Goal: Task Accomplishment & Management: Manage account settings

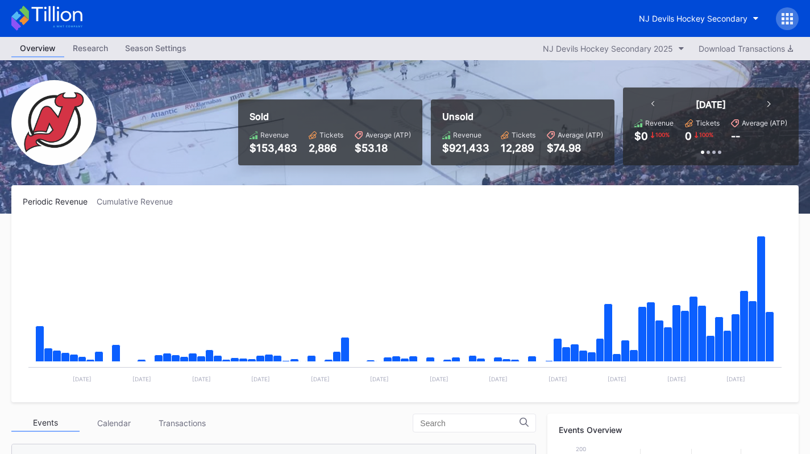
scroll to position [406, 0]
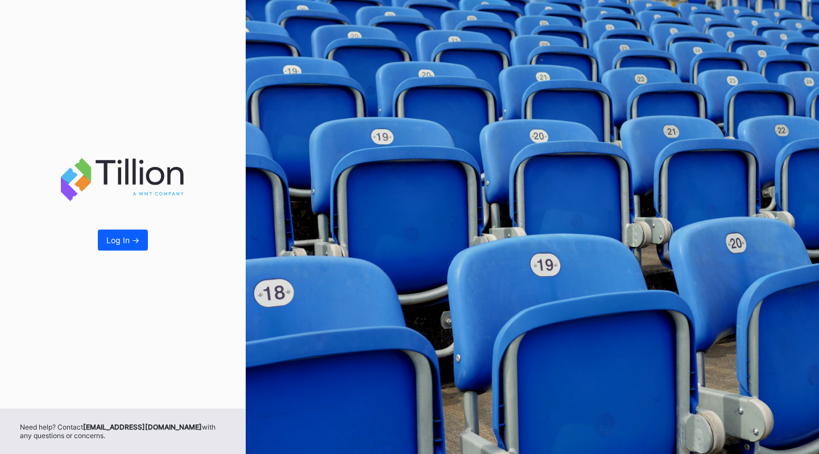
click at [110, 244] on div "Log In ->" at bounding box center [122, 240] width 33 height 10
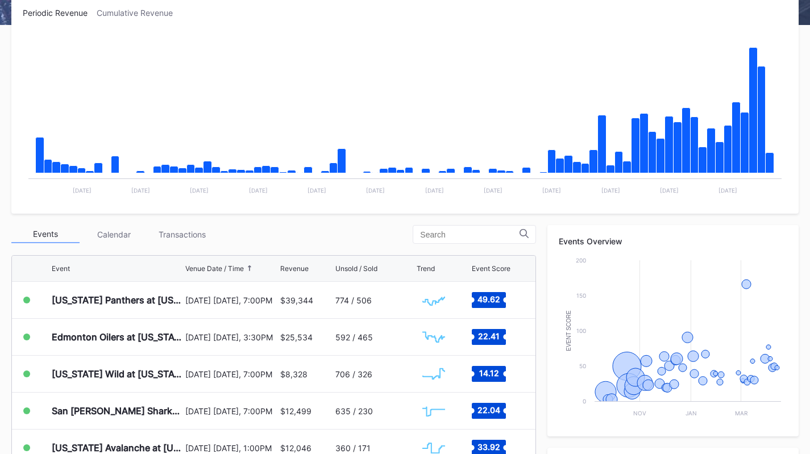
scroll to position [199, 0]
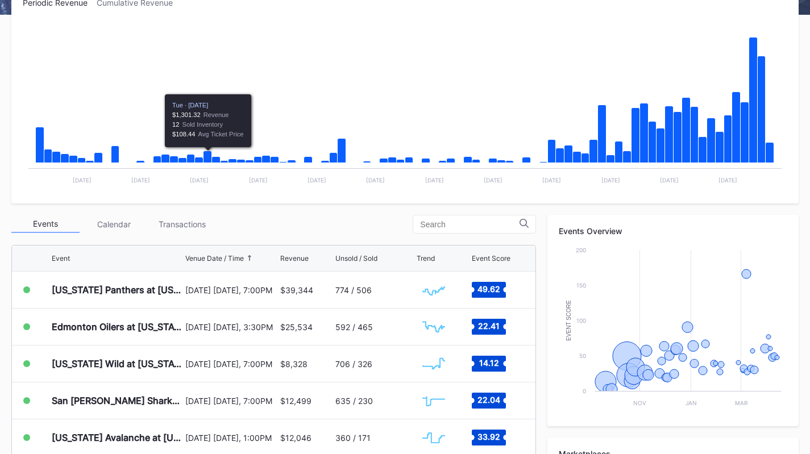
click at [188, 218] on div "Transactions" at bounding box center [182, 225] width 68 height 18
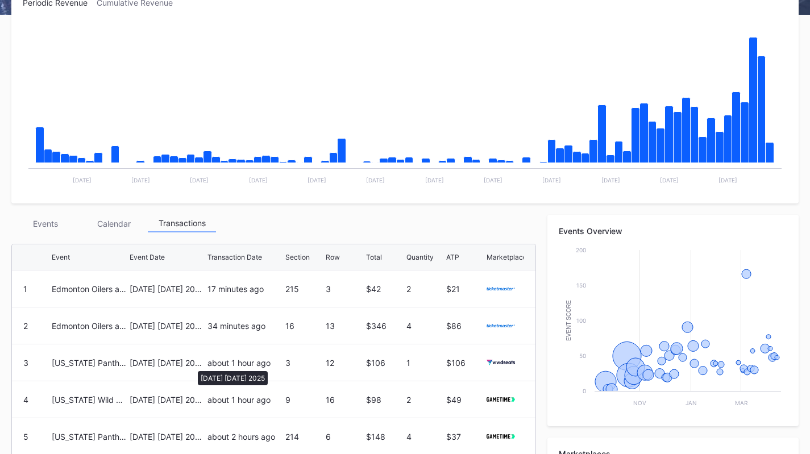
click at [192, 366] on div "[DATE] [DATE] 2025" at bounding box center [167, 363] width 75 height 10
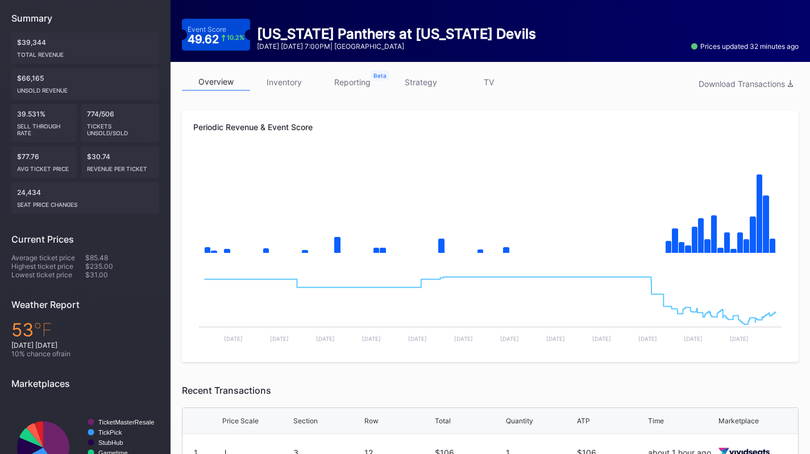
scroll to position [117, 0]
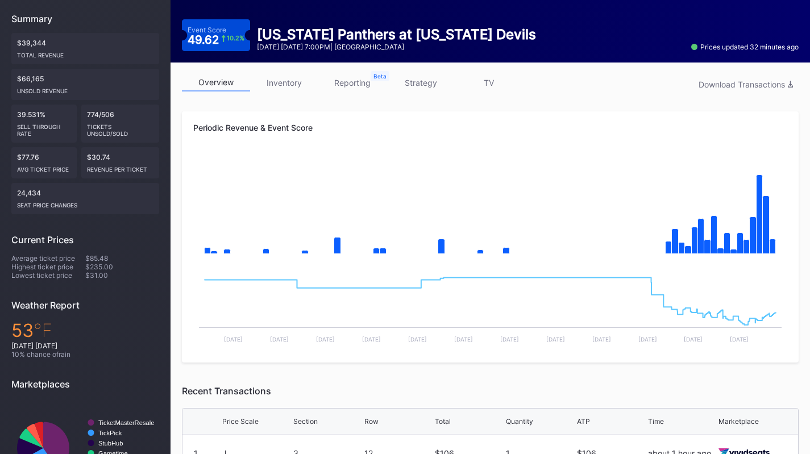
click at [286, 87] on link "inventory" at bounding box center [284, 83] width 68 height 18
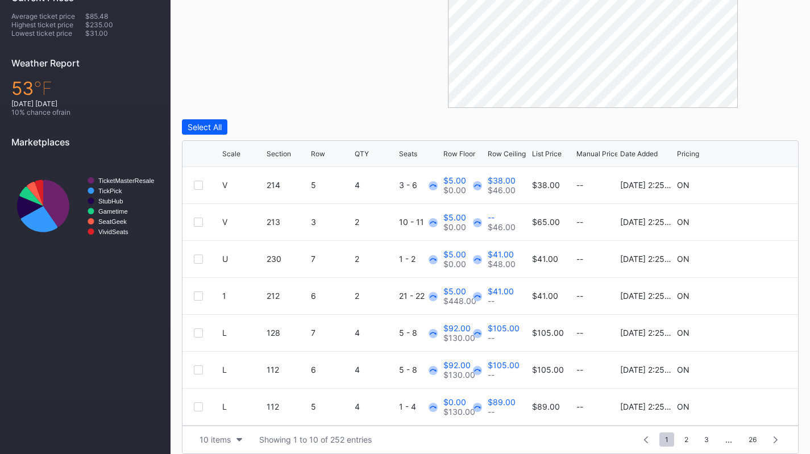
scroll to position [359, 0]
click at [242, 155] on div "Scale" at bounding box center [243, 153] width 42 height 9
click at [208, 437] on div "10 items" at bounding box center [215, 440] width 31 height 10
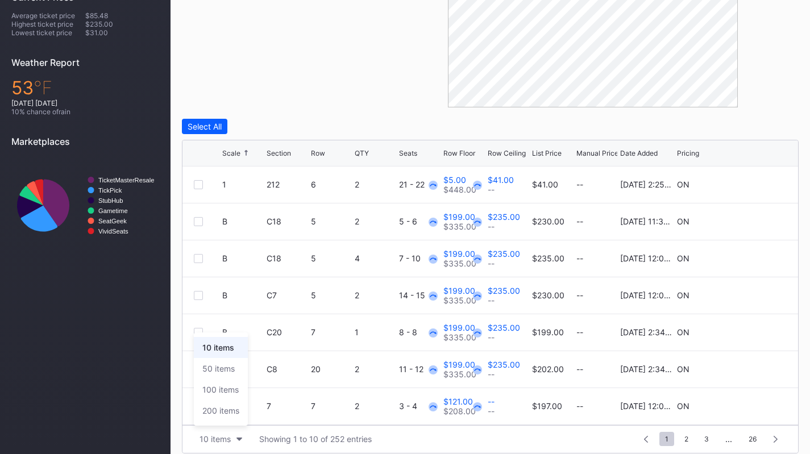
click at [219, 416] on div "200 items" at bounding box center [221, 410] width 54 height 21
click at [243, 152] on icon at bounding box center [246, 153] width 6 height 6
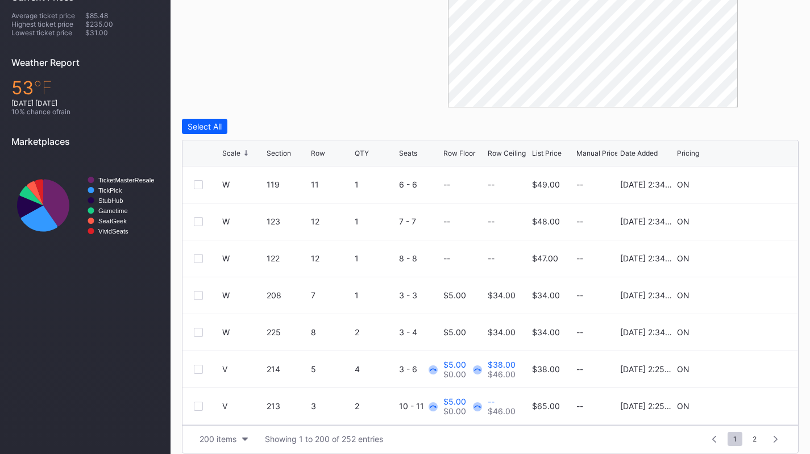
click at [200, 185] on div at bounding box center [198, 184] width 9 height 9
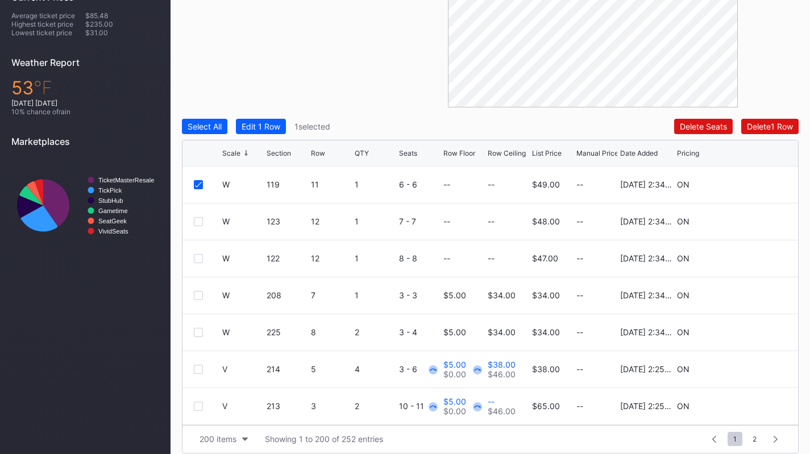
click at [201, 218] on div at bounding box center [198, 221] width 9 height 9
click at [198, 255] on div at bounding box center [198, 258] width 9 height 9
click at [198, 294] on div at bounding box center [198, 295] width 9 height 9
click at [270, 129] on div "Edit 4 Rows" at bounding box center [264, 127] width 44 height 10
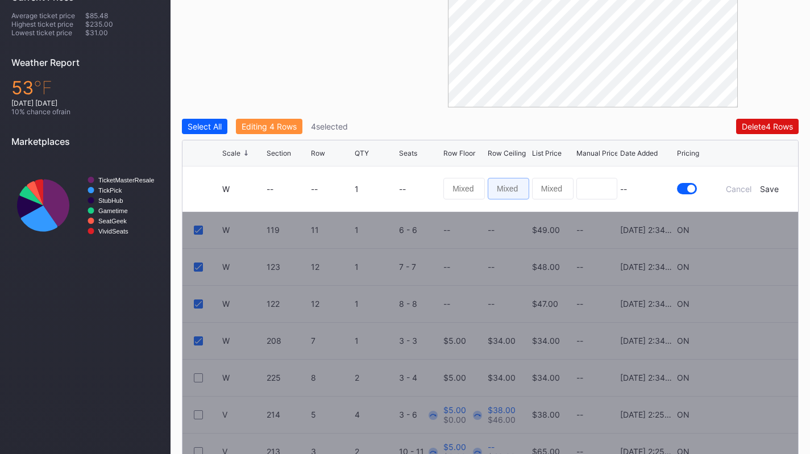
click at [517, 189] on input at bounding box center [509, 189] width 42 height 22
type input "37"
click at [767, 187] on div "Save" at bounding box center [769, 189] width 19 height 10
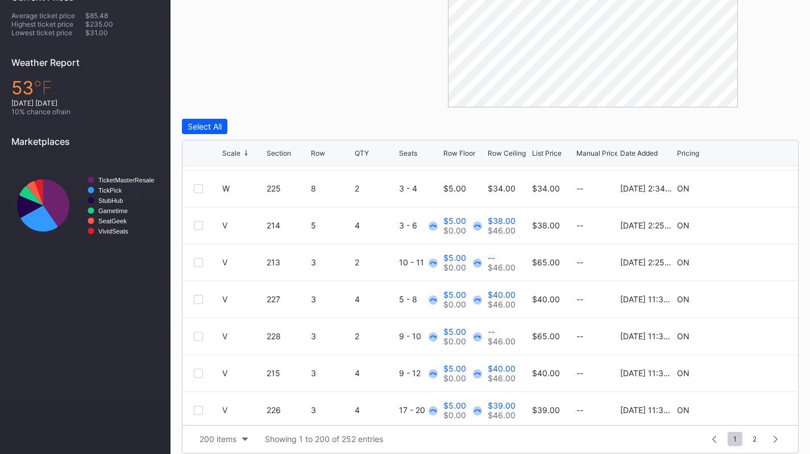
scroll to position [144, 0]
click at [200, 225] on div at bounding box center [198, 225] width 9 height 9
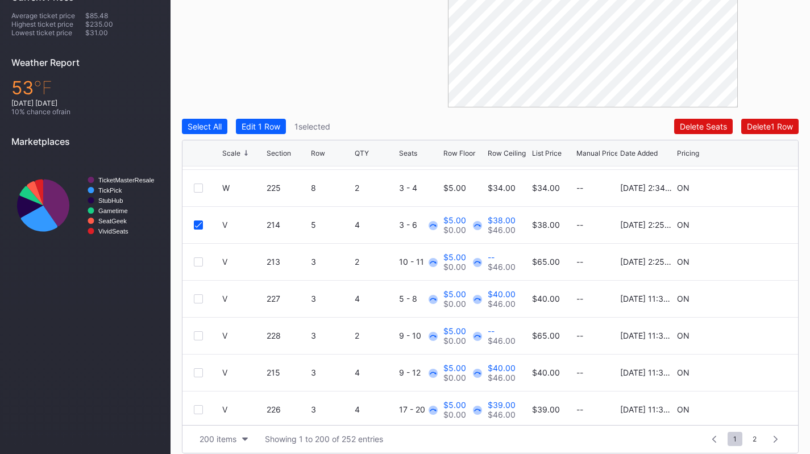
click at [198, 258] on div at bounding box center [198, 262] width 9 height 9
click at [202, 295] on div at bounding box center [198, 299] width 9 height 9
click at [271, 128] on div "Edit 3 Rows" at bounding box center [264, 127] width 44 height 10
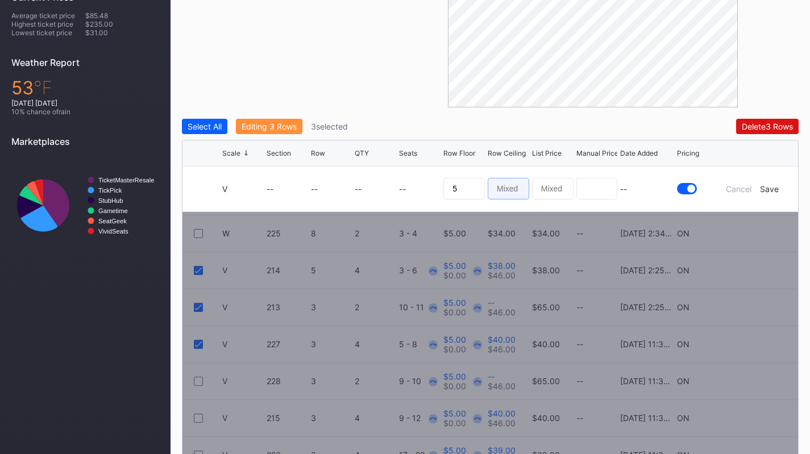
click at [506, 188] on input at bounding box center [509, 189] width 42 height 22
type input "37"
click at [764, 188] on div "Save" at bounding box center [769, 189] width 19 height 10
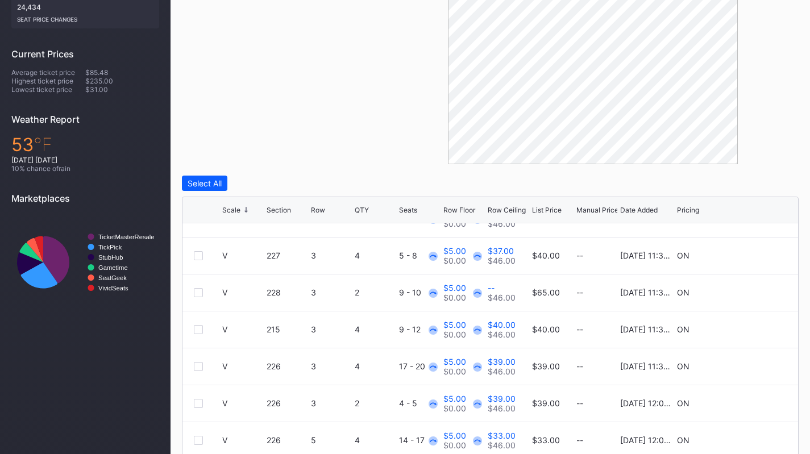
scroll to position [370, 0]
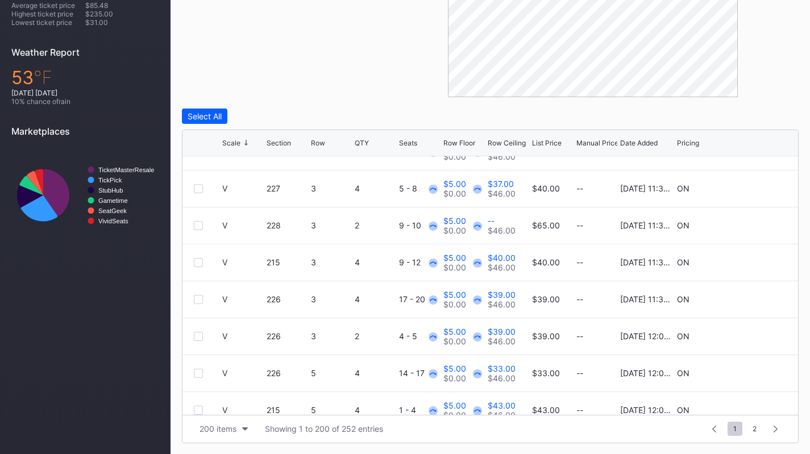
click at [200, 226] on div at bounding box center [198, 225] width 9 height 9
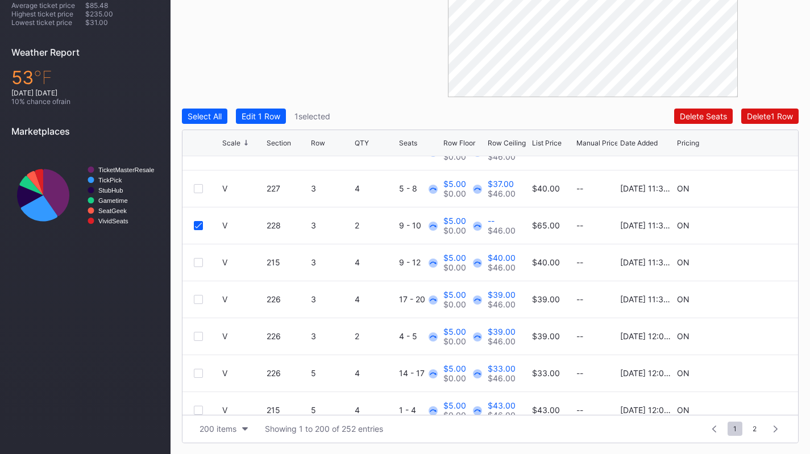
click at [198, 260] on div at bounding box center [198, 262] width 9 height 9
click at [197, 295] on div at bounding box center [198, 299] width 9 height 9
click at [266, 115] on div "Edit 3 Rows" at bounding box center [264, 116] width 44 height 10
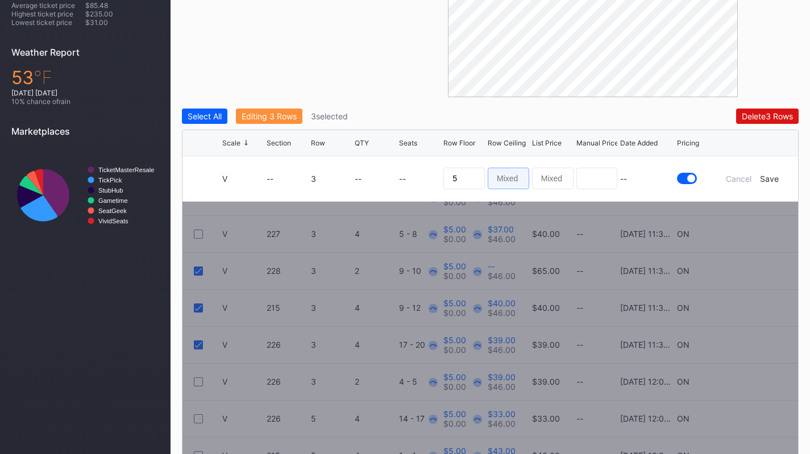
click at [510, 180] on input at bounding box center [509, 179] width 42 height 22
type input "38"
click at [773, 175] on div "Save" at bounding box center [769, 179] width 19 height 10
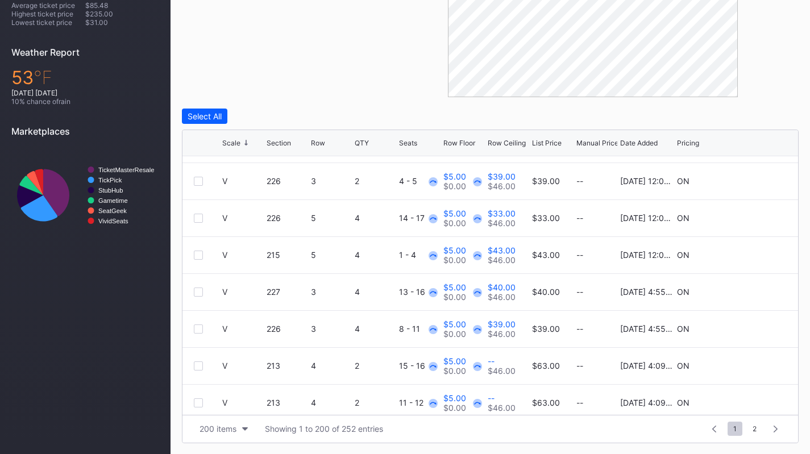
scroll to position [403, 0]
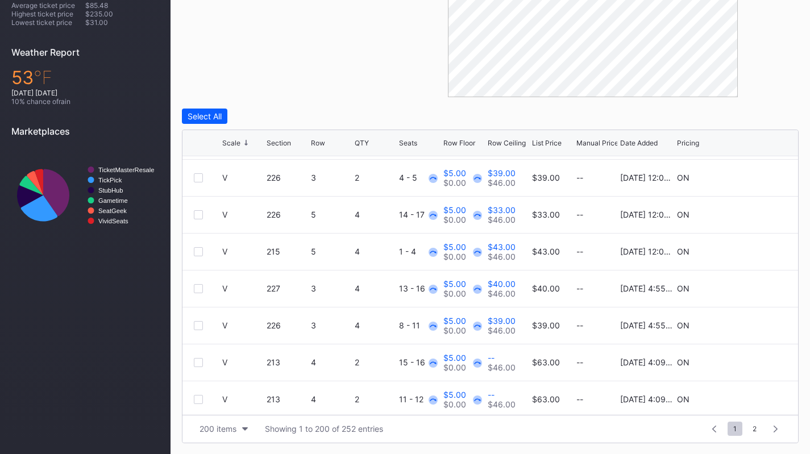
click at [200, 249] on div at bounding box center [198, 251] width 9 height 9
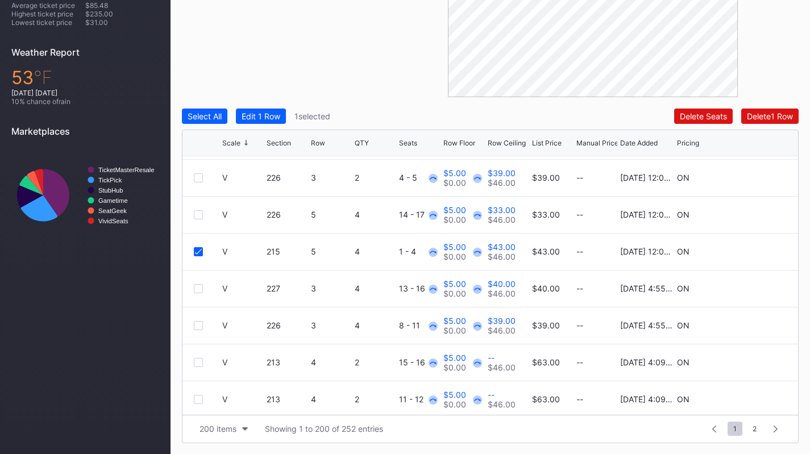
click at [199, 288] on div at bounding box center [198, 288] width 9 height 9
click at [198, 322] on div at bounding box center [198, 325] width 9 height 9
click at [250, 109] on button "Edit 3 Rows" at bounding box center [263, 116] width 55 height 15
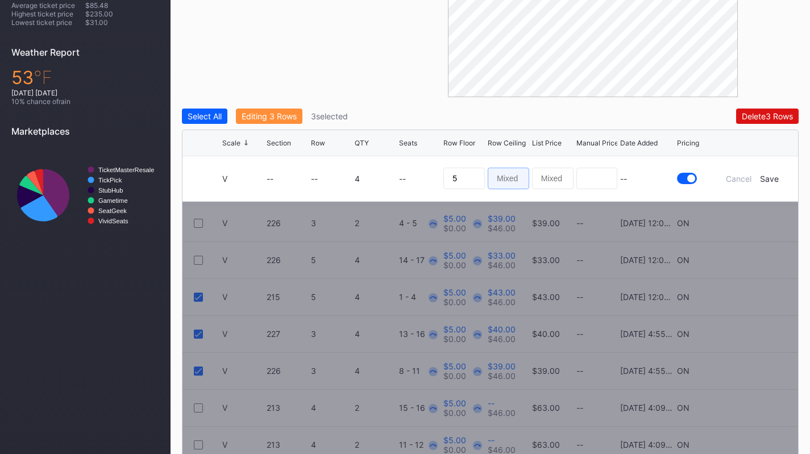
click at [511, 179] on input at bounding box center [509, 179] width 42 height 22
type input "39"
click at [771, 177] on div "Save" at bounding box center [769, 179] width 19 height 10
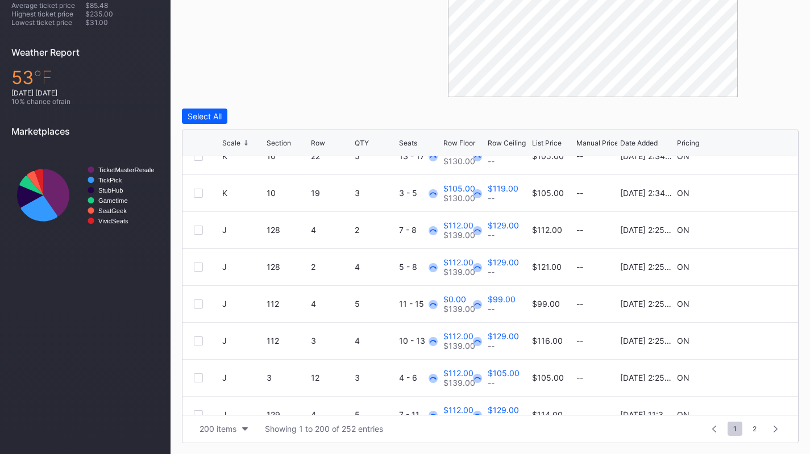
scroll to position [7135, 0]
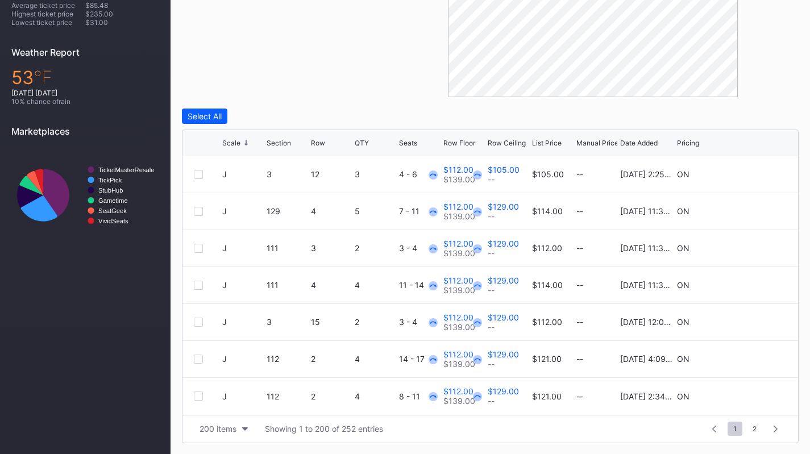
click at [754, 427] on span "2" at bounding box center [754, 429] width 15 height 14
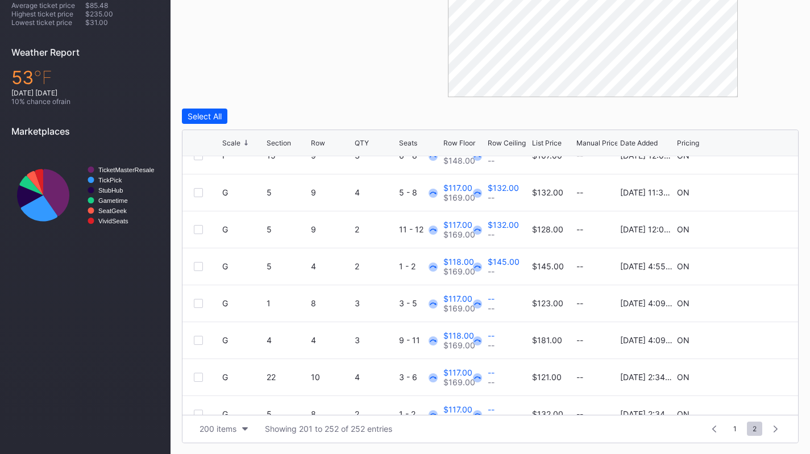
scroll to position [490, 0]
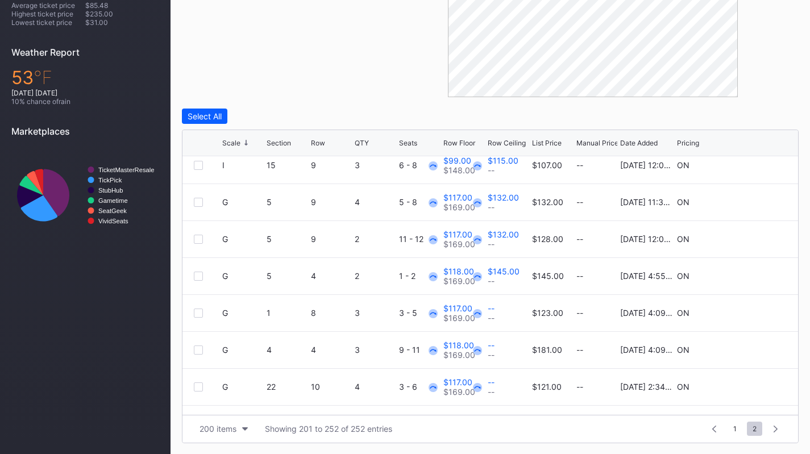
click at [200, 274] on div at bounding box center [198, 276] width 9 height 9
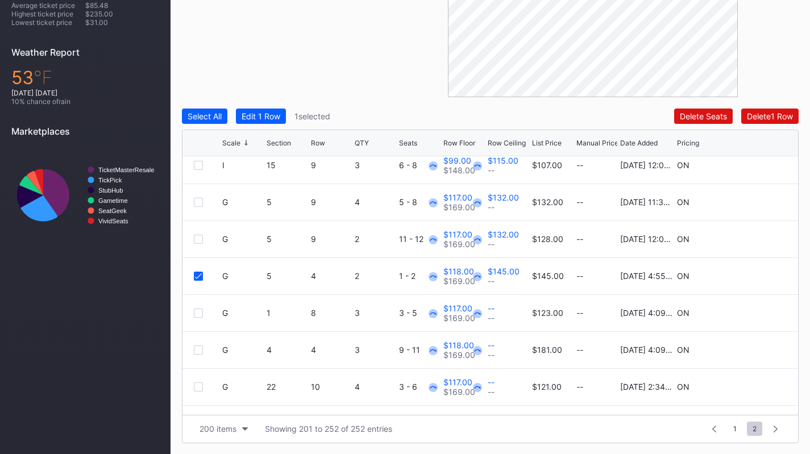
click at [197, 239] on div at bounding box center [198, 239] width 9 height 9
click at [200, 202] on div at bounding box center [198, 202] width 9 height 9
click at [263, 127] on div "Select All Edit 3 Rows 3 selected Delete 3 Rows Scale Section Row QTY Seats Row…" at bounding box center [490, 276] width 617 height 335
click at [268, 109] on button "Edit 3 Rows" at bounding box center [263, 116] width 55 height 15
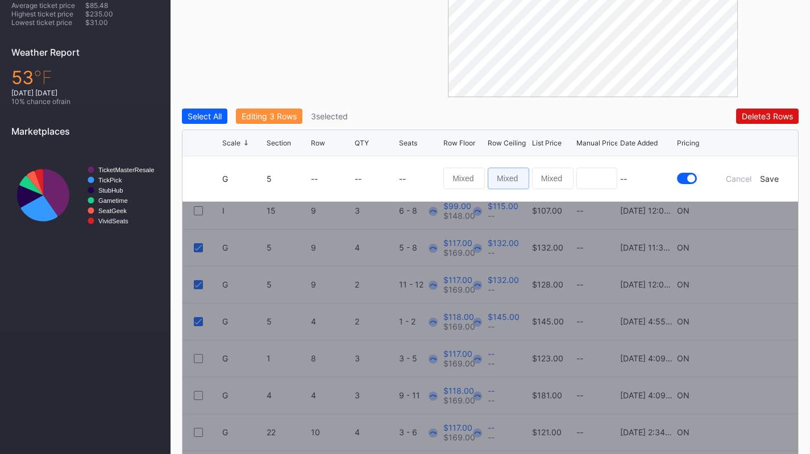
click at [511, 169] on input at bounding box center [509, 179] width 42 height 22
type input "126"
click at [773, 183] on div "Save" at bounding box center [769, 179] width 19 height 10
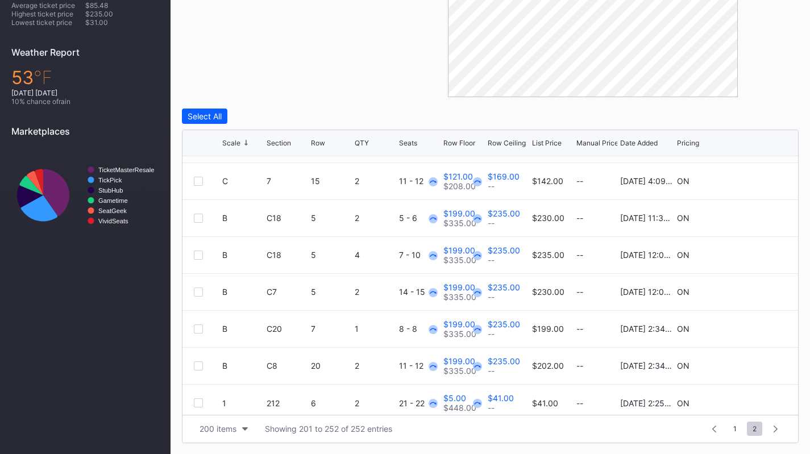
scroll to position [1664, 0]
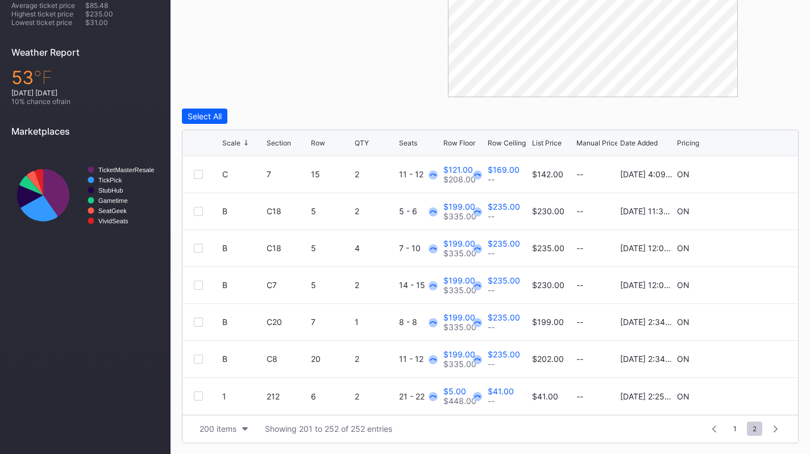
click at [748, 397] on icon at bounding box center [752, 396] width 9 height 9
click at [496, 402] on input "41" at bounding box center [509, 401] width 42 height 22
type input "36"
click at [758, 405] on form "1 212 6 2 21 - 22 5 36 $41.00 [DATE] 2:25PM Cancel Save" at bounding box center [504, 400] width 565 height 45
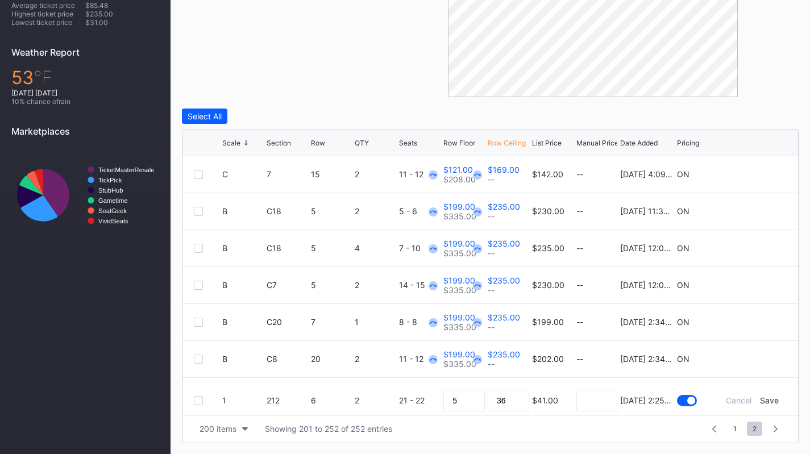
click at [760, 401] on div "Save" at bounding box center [769, 401] width 19 height 10
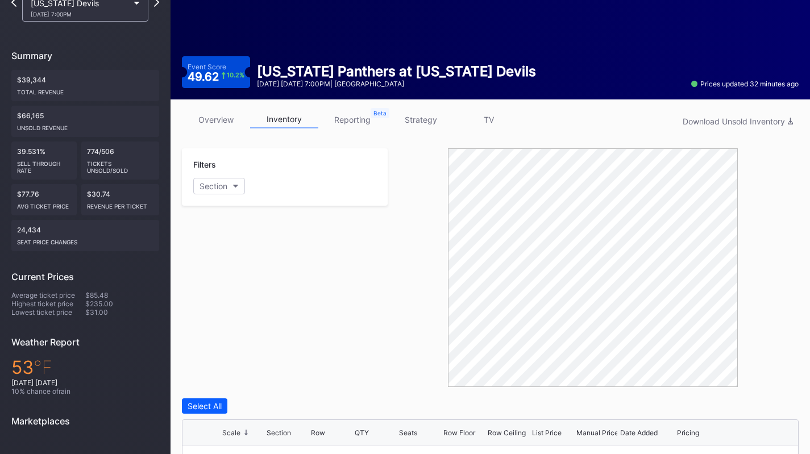
scroll to position [79, 0]
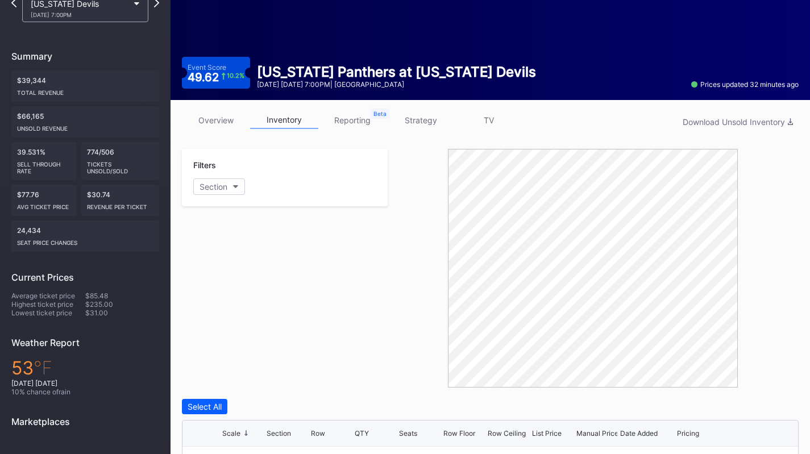
click at [202, 114] on link "overview" at bounding box center [216, 120] width 68 height 18
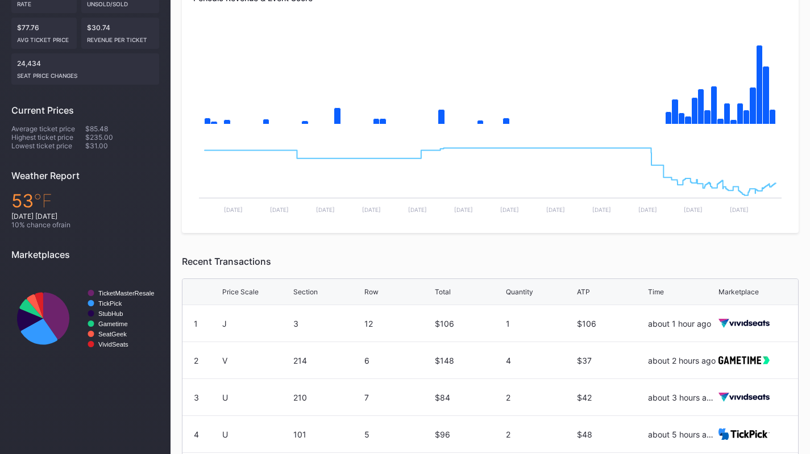
scroll to position [27, 0]
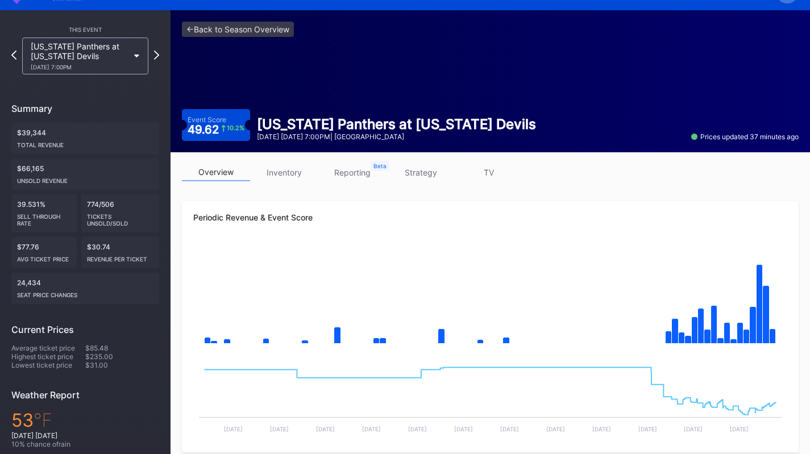
click at [412, 175] on link "strategy" at bounding box center [421, 173] width 68 height 18
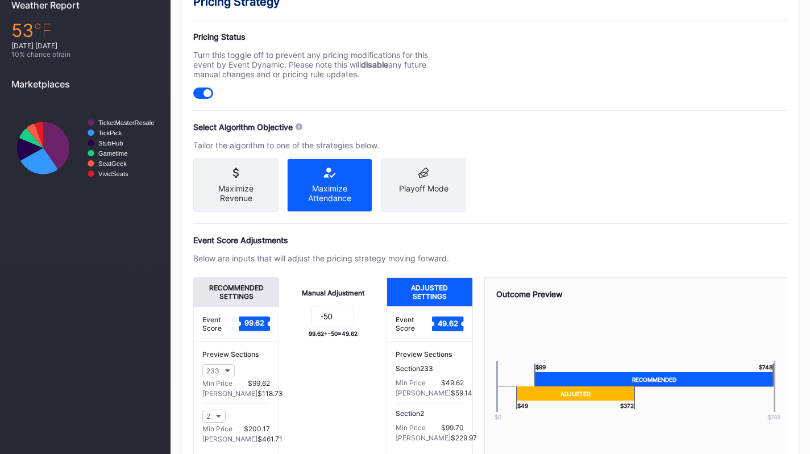
scroll to position [417, 0]
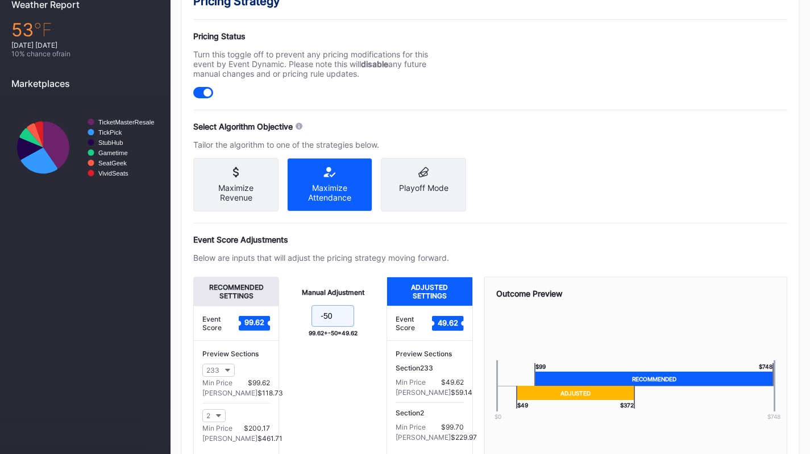
click at [334, 325] on input "-50" at bounding box center [333, 316] width 43 height 22
type input "-52"
click at [345, 374] on div "Manual Adjustment -52 99.62 + -52 = 47.62" at bounding box center [332, 367] width 107 height 181
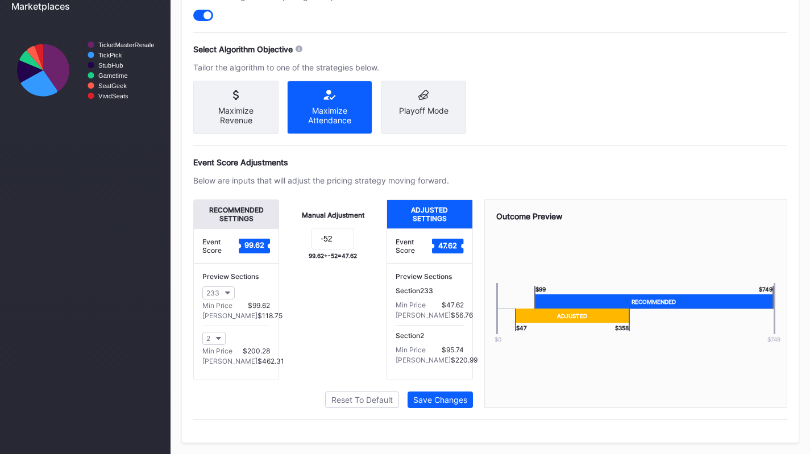
scroll to position [501, 0]
click at [431, 398] on div "Save Changes" at bounding box center [440, 400] width 54 height 10
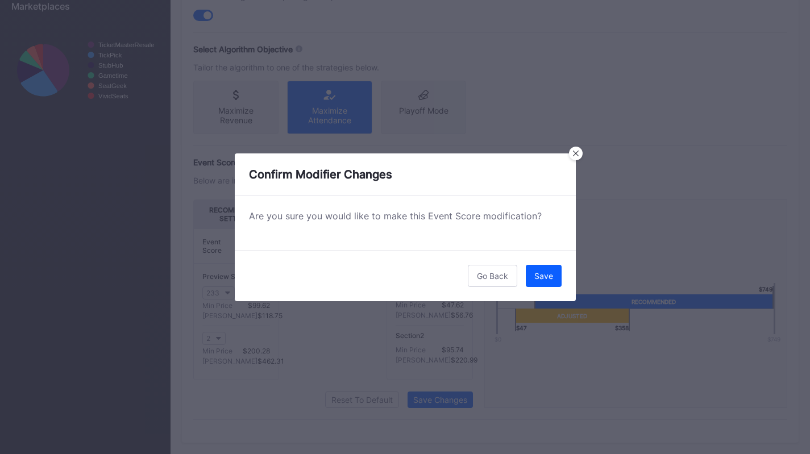
click at [545, 276] on div "Save" at bounding box center [544, 276] width 19 height 10
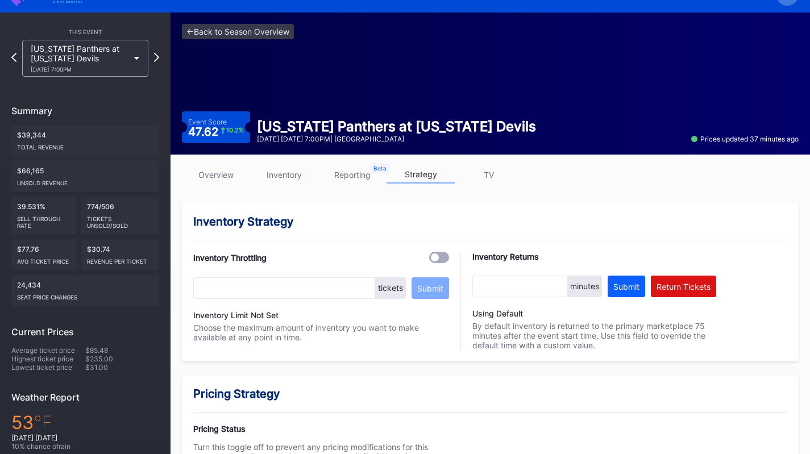
scroll to position [0, 0]
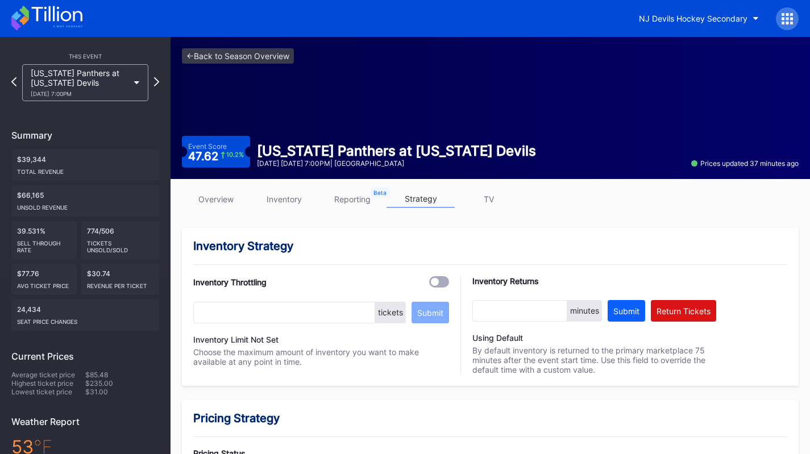
click at [77, 13] on icon at bounding box center [46, 18] width 71 height 25
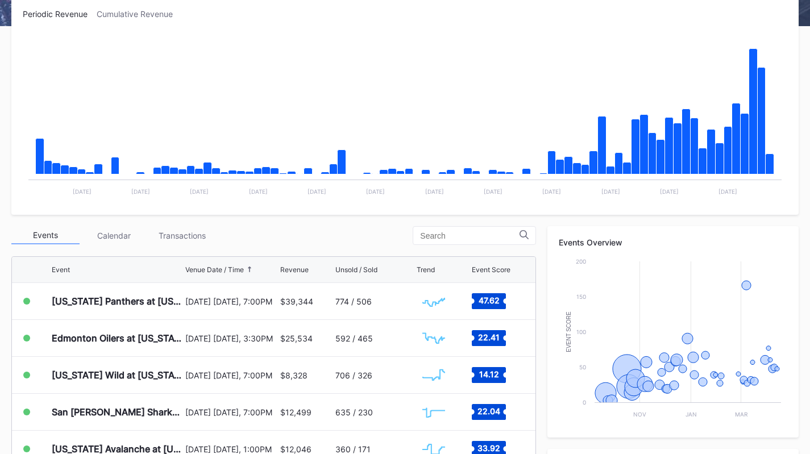
scroll to position [188, 0]
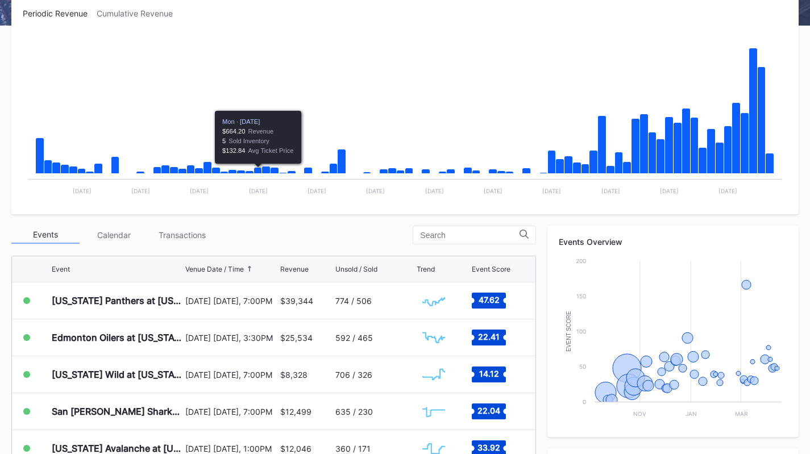
click at [162, 244] on div "Transactions" at bounding box center [182, 235] width 68 height 18
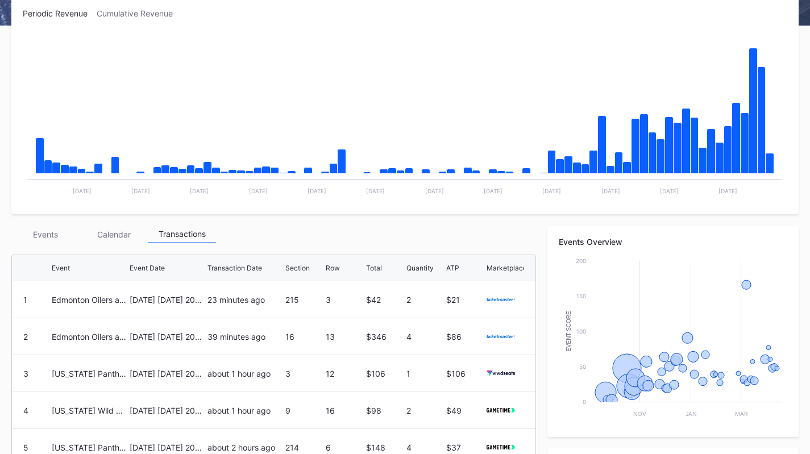
click at [46, 234] on div "Events" at bounding box center [45, 235] width 68 height 18
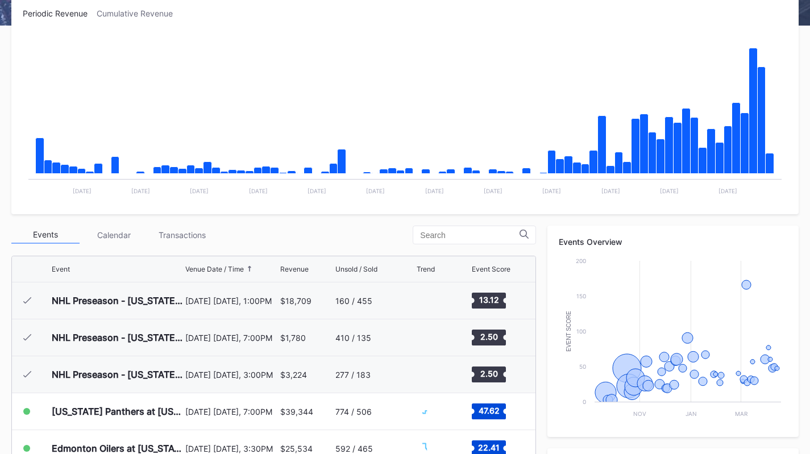
scroll to position [111, 0]
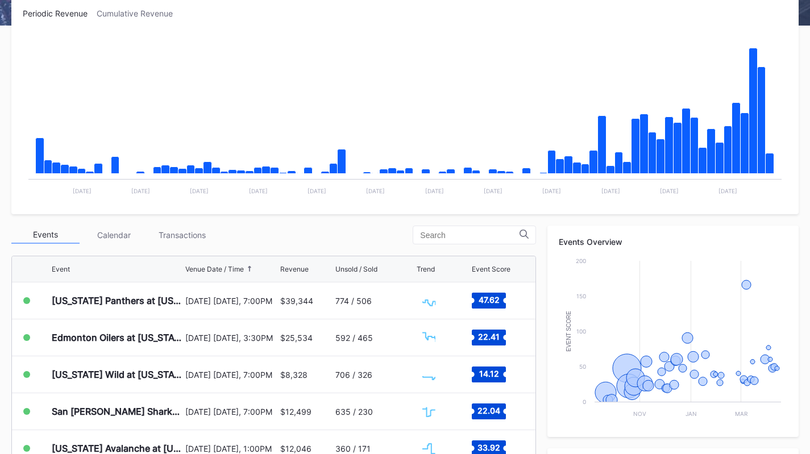
click at [121, 348] on div "Edmonton Oilers at [US_STATE] Devils" at bounding box center [117, 338] width 131 height 36
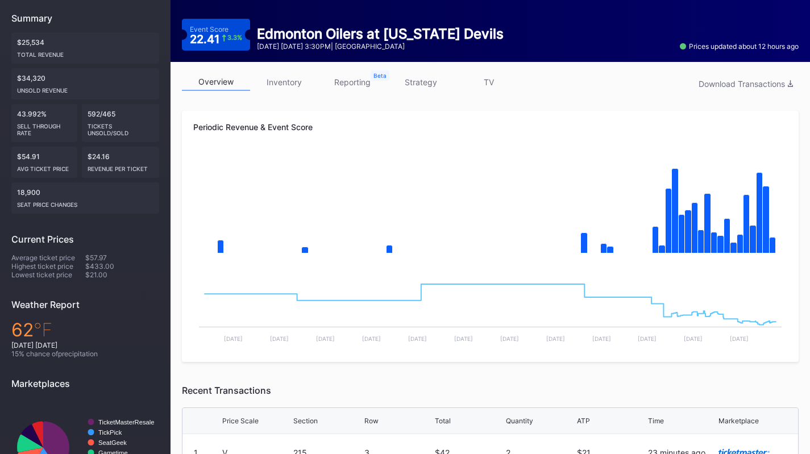
scroll to position [32, 0]
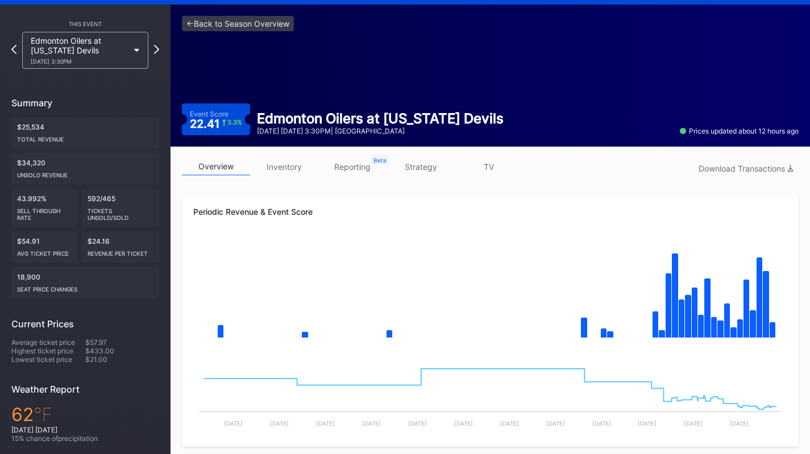
click at [200, 169] on link "overview" at bounding box center [216, 167] width 68 height 18
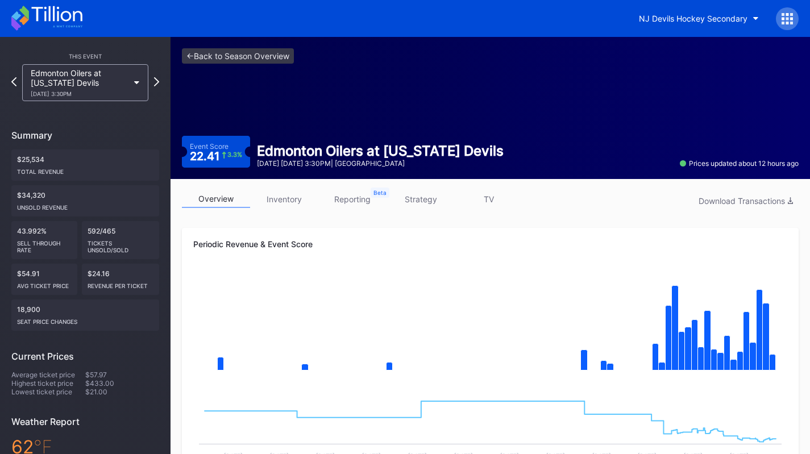
click at [77, 19] on icon at bounding box center [46, 18] width 71 height 25
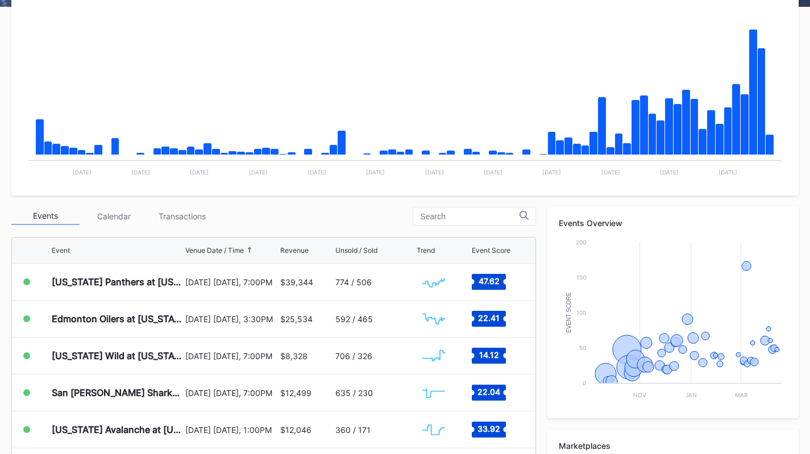
scroll to position [208, 0]
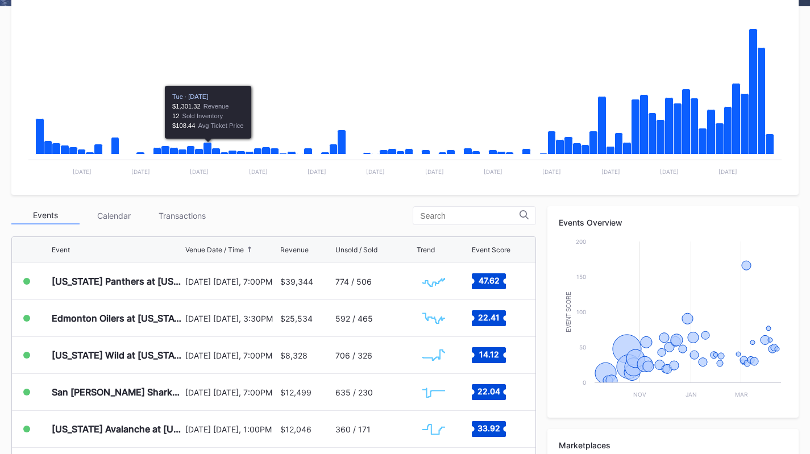
click at [195, 209] on div "Transactions" at bounding box center [182, 216] width 68 height 18
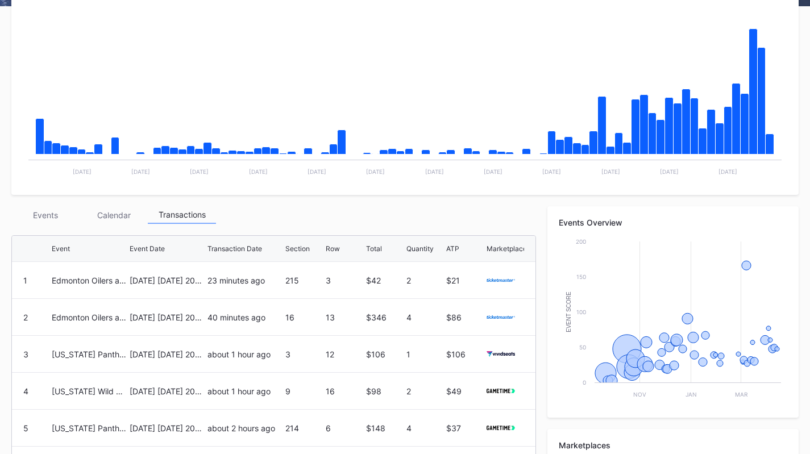
click at [35, 211] on div "Events" at bounding box center [45, 215] width 68 height 18
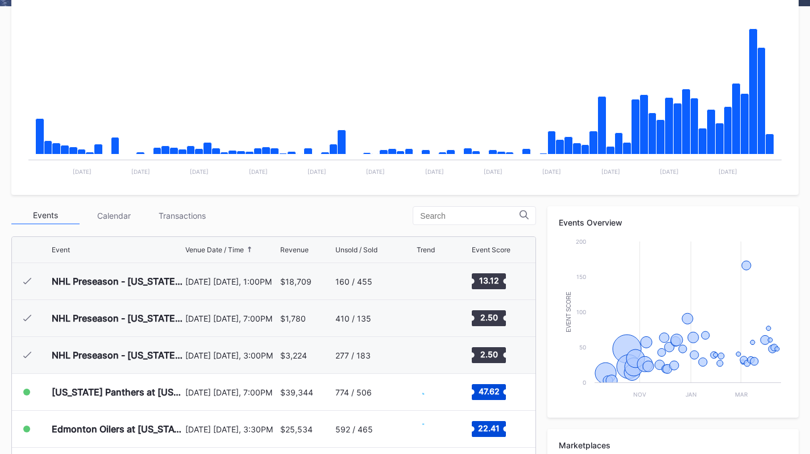
scroll to position [111, 0]
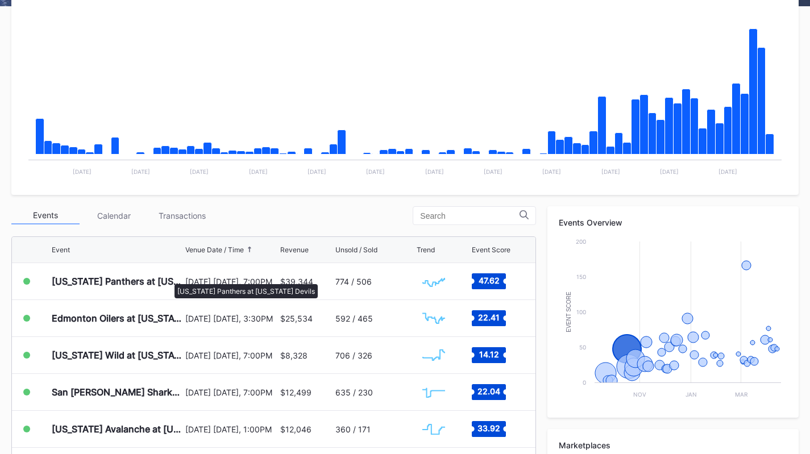
click at [169, 279] on div "[US_STATE] Panthers at [US_STATE] Devils" at bounding box center [117, 281] width 131 height 11
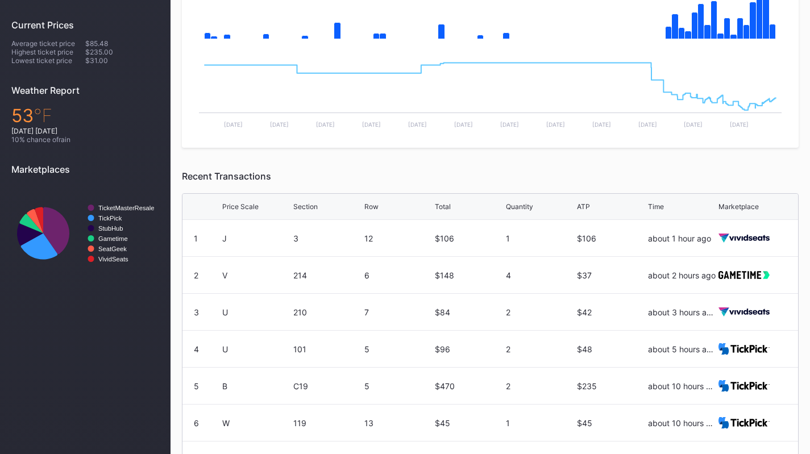
scroll to position [332, 0]
drag, startPoint x: 134, startPoint y: 255, endPoint x: 93, endPoint y: 163, distance: 100.6
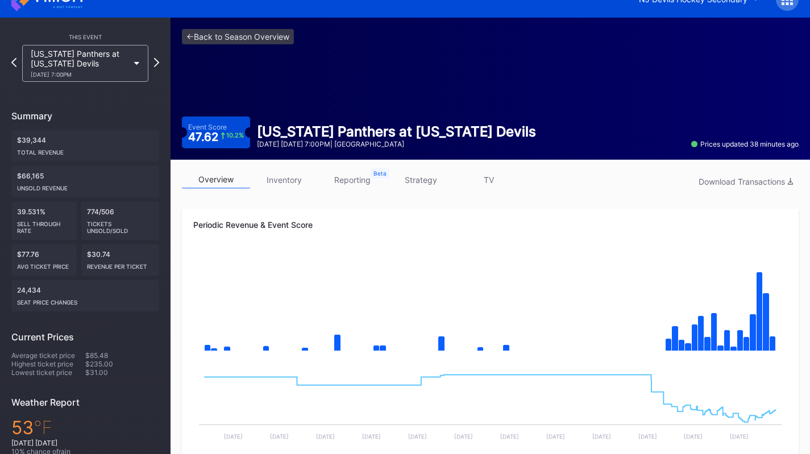
scroll to position [0, 0]
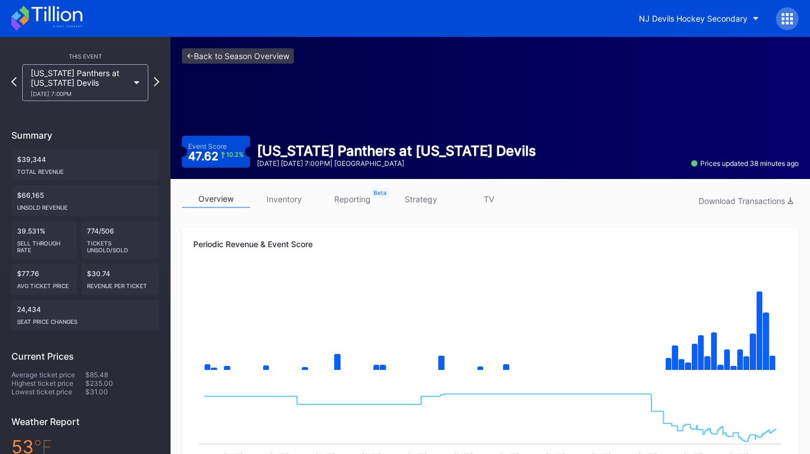
click at [71, 17] on icon at bounding box center [56, 13] width 51 height 15
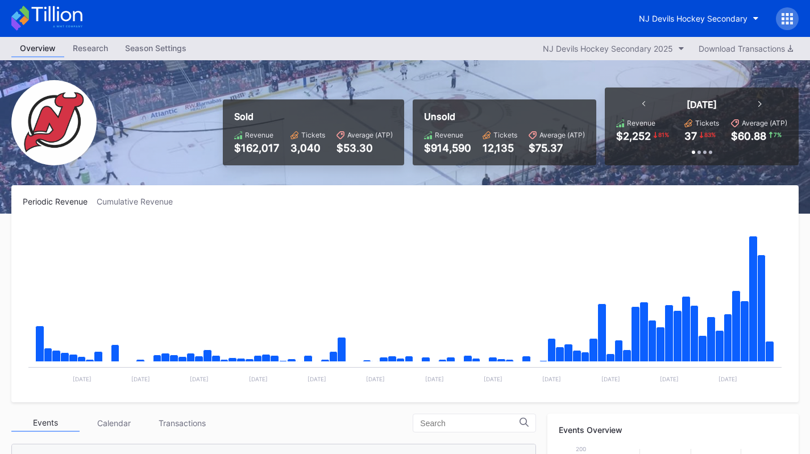
scroll to position [284, 0]
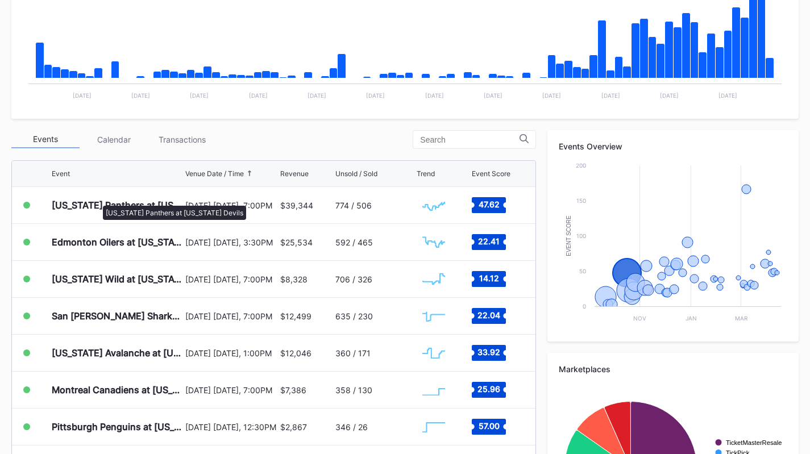
click at [97, 200] on div "[US_STATE] Panthers at [US_STATE] Devils" at bounding box center [117, 205] width 131 height 11
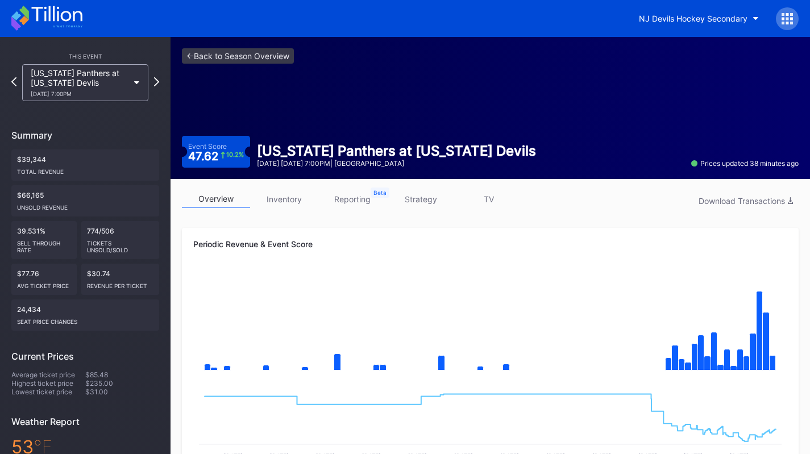
click at [63, 23] on icon at bounding box center [46, 18] width 71 height 25
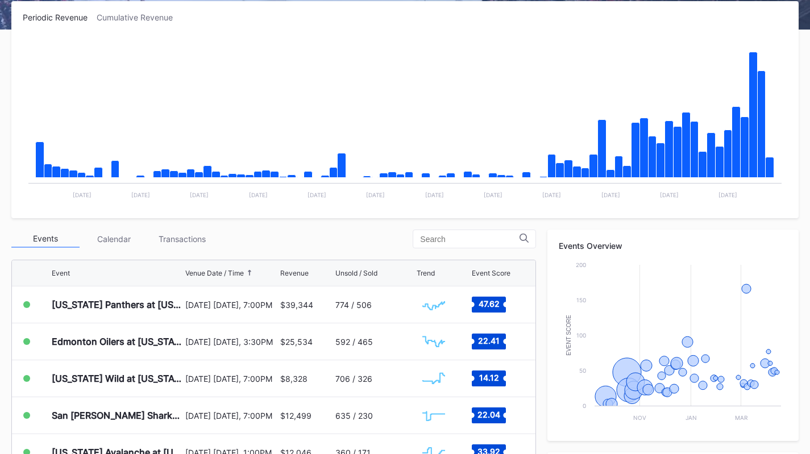
scroll to position [185, 0]
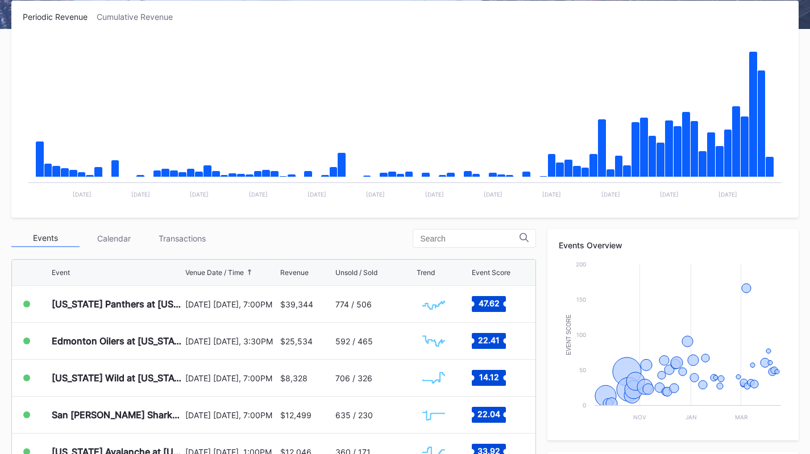
click at [198, 243] on div "Transactions" at bounding box center [182, 239] width 68 height 18
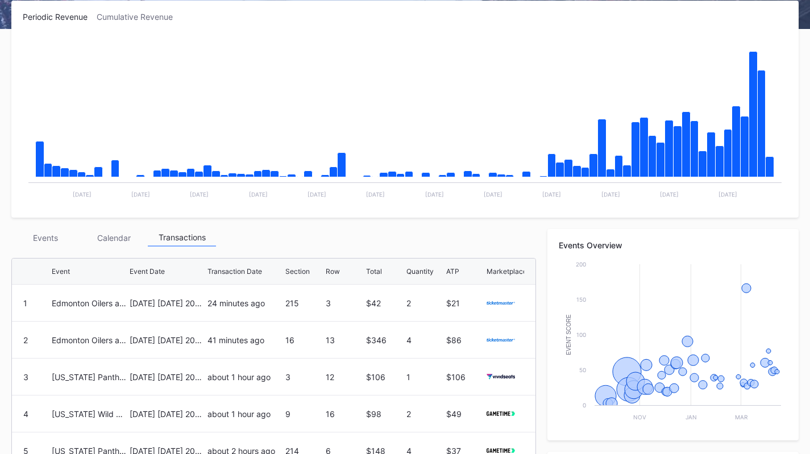
click at [78, 225] on div "Periodic Revenue Cumulative Revenue Created with Highcharts 11.2.0 Chart title …" at bounding box center [405, 348] width 810 height 694
click at [48, 237] on div "Events" at bounding box center [45, 238] width 68 height 18
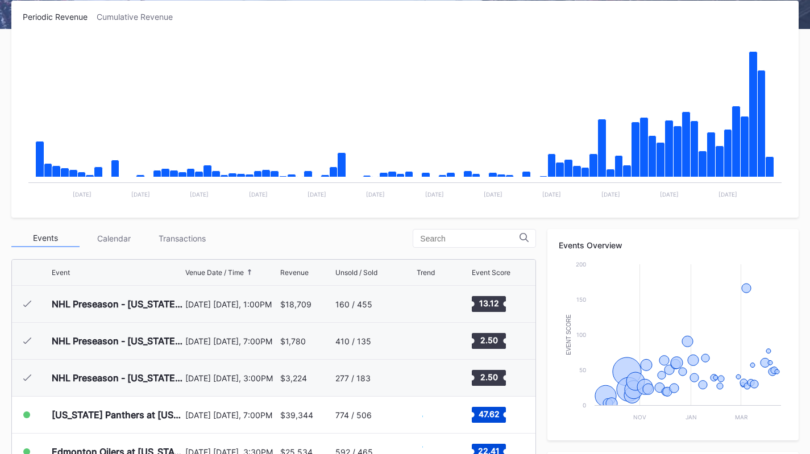
scroll to position [111, 0]
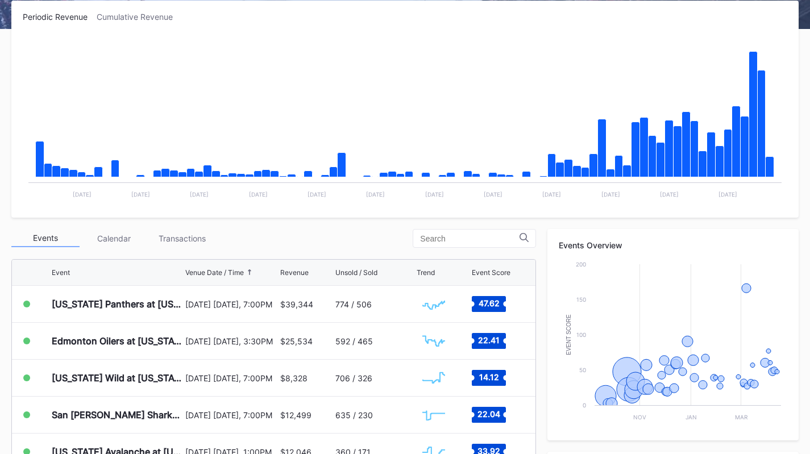
click at [172, 244] on div "Transactions" at bounding box center [182, 239] width 68 height 18
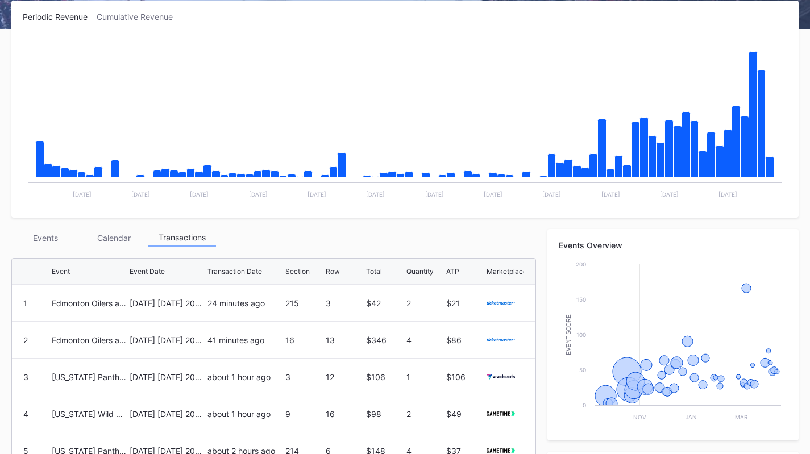
click at [66, 295] on div "Edmonton Oilers at [US_STATE] Devils" at bounding box center [89, 303] width 75 height 36
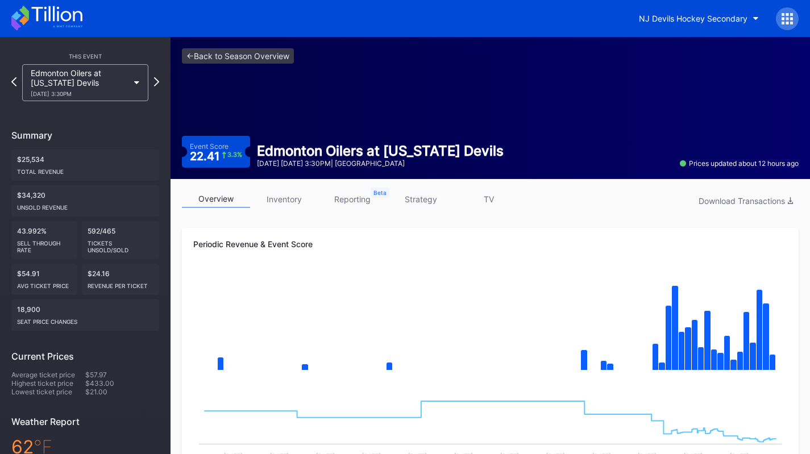
click at [53, 20] on icon at bounding box center [56, 13] width 51 height 15
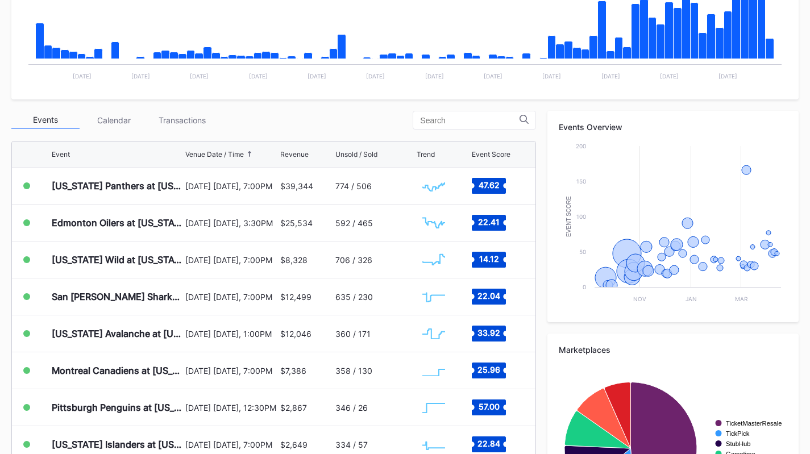
scroll to position [304, 0]
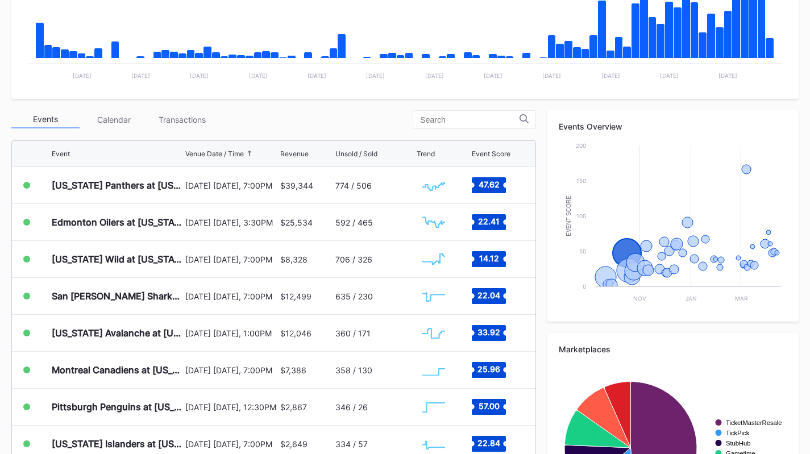
click at [11, 96] on div "Periodic Revenue Cumulative Revenue Created with Highcharts 11.2.0 Chart title …" at bounding box center [405, 219] width 810 height 675
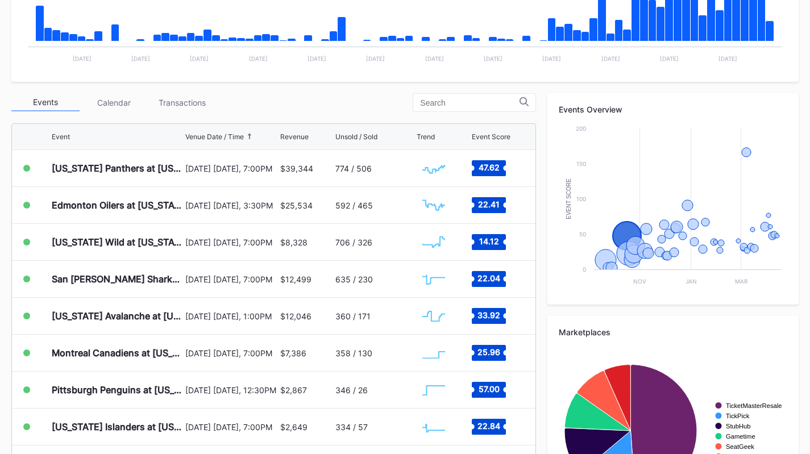
scroll to position [321, 0]
click at [199, 109] on div "Transactions" at bounding box center [182, 102] width 68 height 18
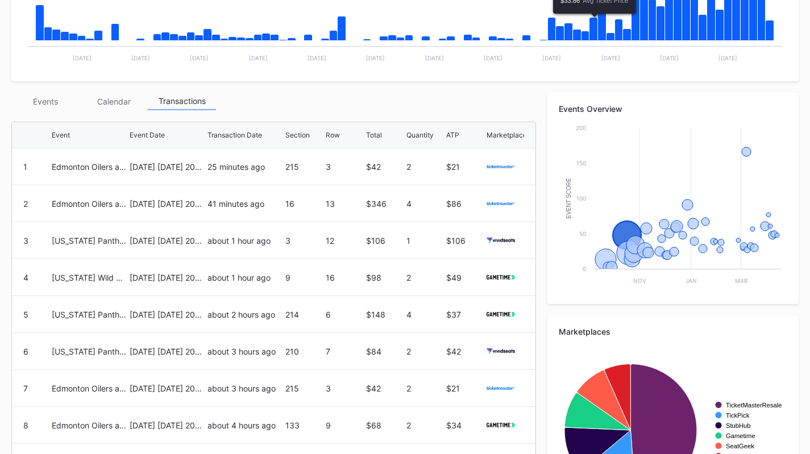
scroll to position [0, 0]
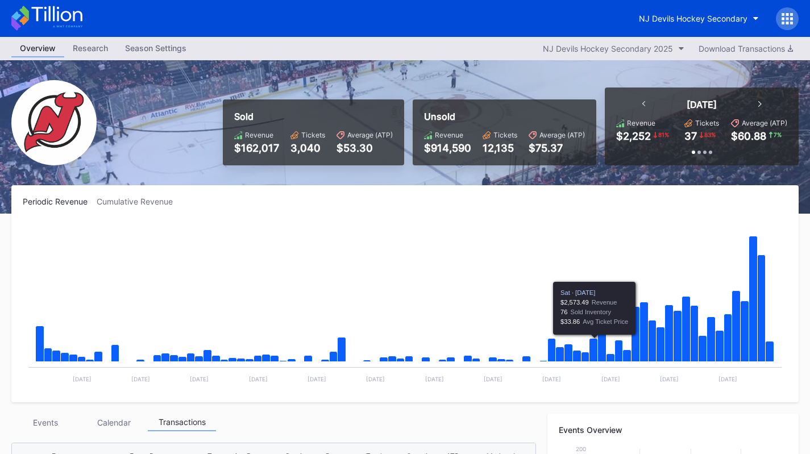
click at [730, 4] on div "NJ Devils Hockey Secondary" at bounding box center [405, 18] width 810 height 37
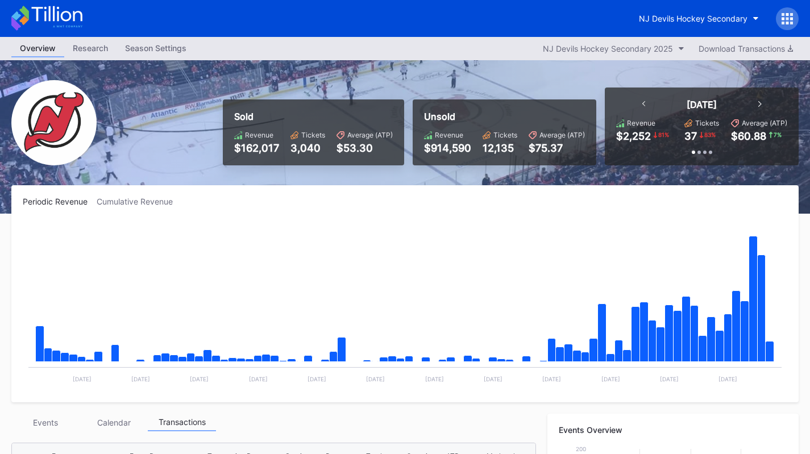
click at [721, 16] on div "NJ Devils Hockey Secondary" at bounding box center [693, 19] width 109 height 10
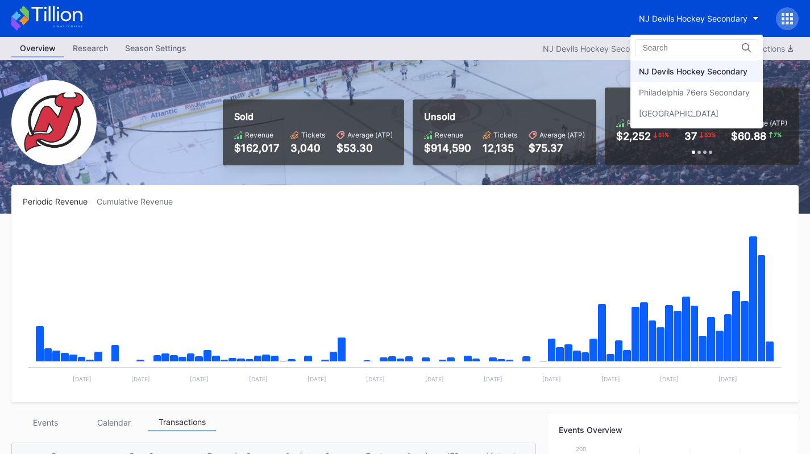
click at [711, 94] on div "Philadelphia 76ers Secondary" at bounding box center [694, 93] width 111 height 10
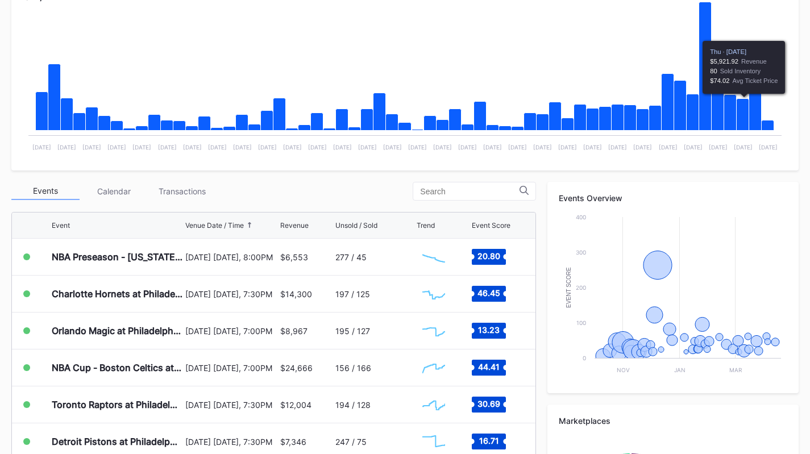
scroll to position [272, 0]
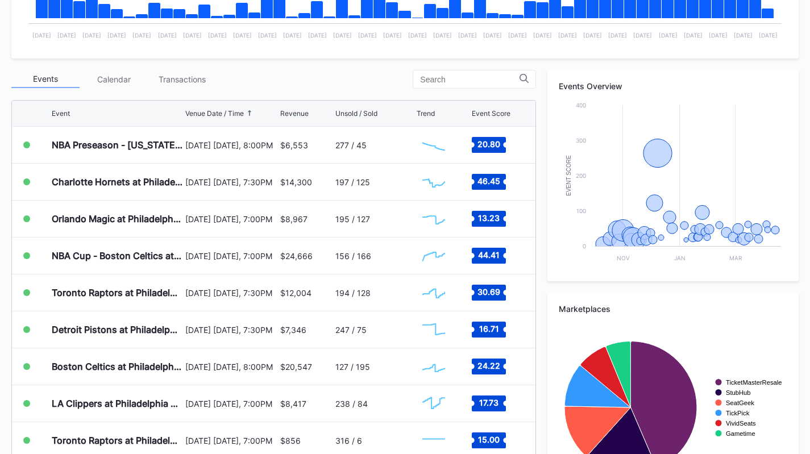
scroll to position [345, 0]
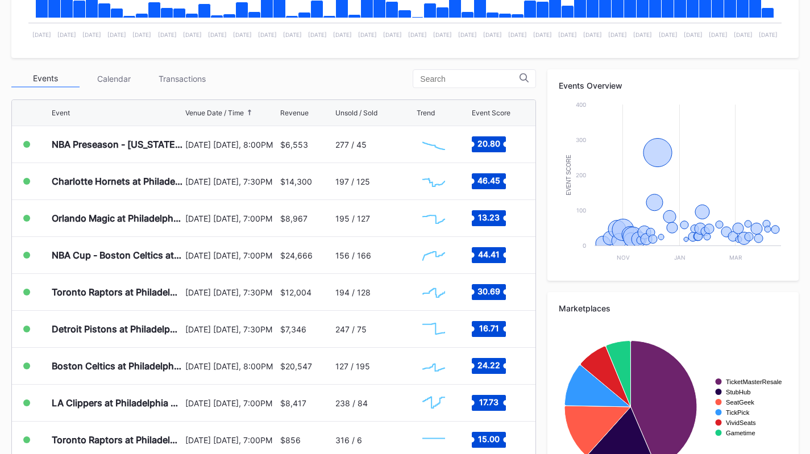
click at [177, 79] on div "Transactions" at bounding box center [182, 79] width 68 height 18
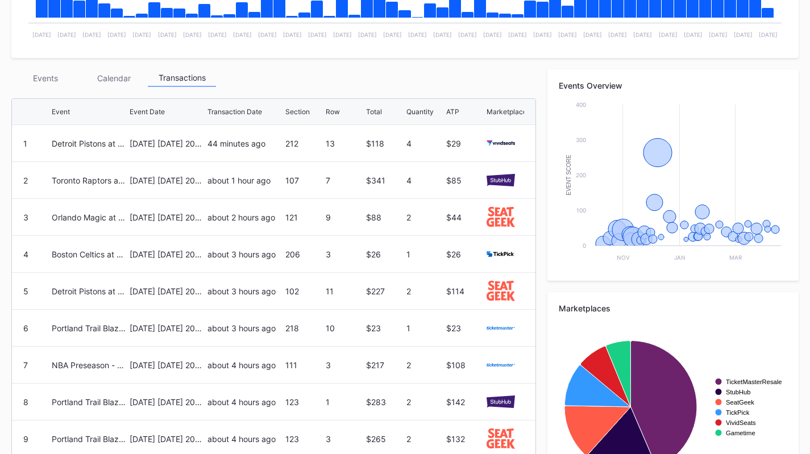
click at [40, 78] on div "Events" at bounding box center [45, 78] width 68 height 18
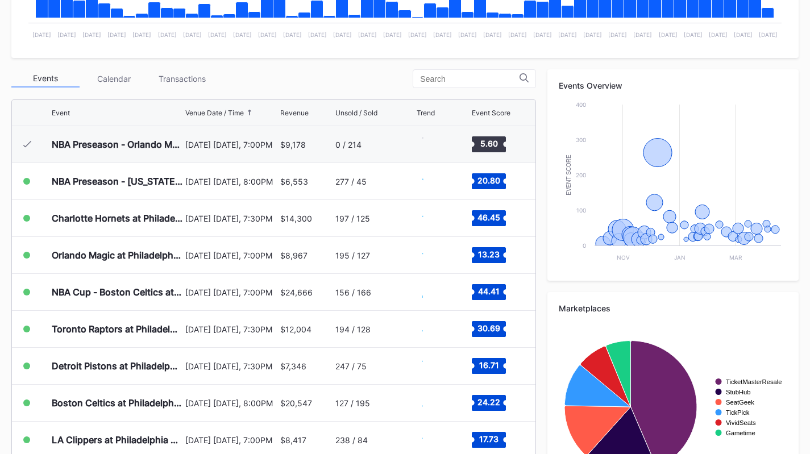
scroll to position [37, 0]
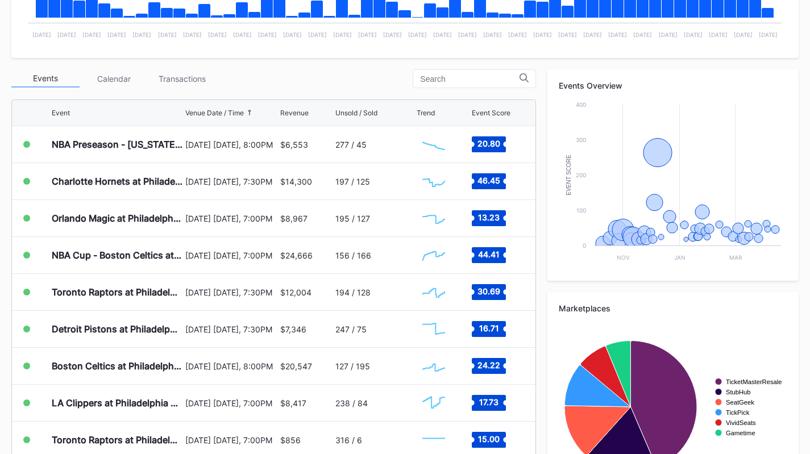
click at [39, 185] on div "Charlotte Hornets at Philadelphia 76ers October 25 Saturday, 7:30PM $14,300 197…" at bounding box center [274, 181] width 524 height 37
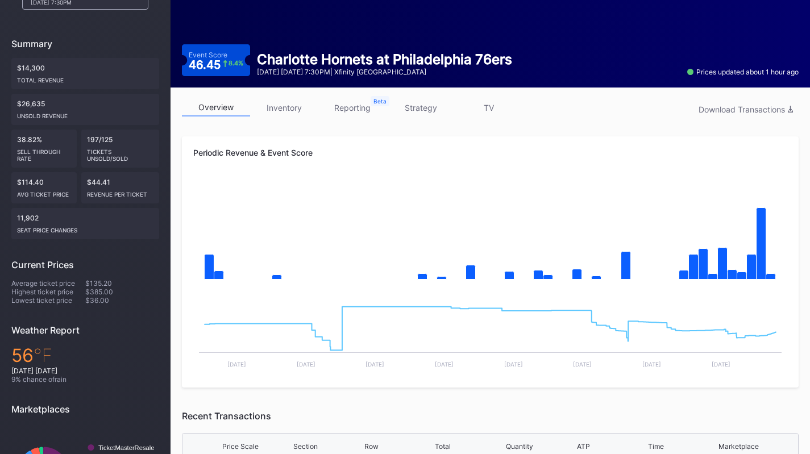
scroll to position [93, 0]
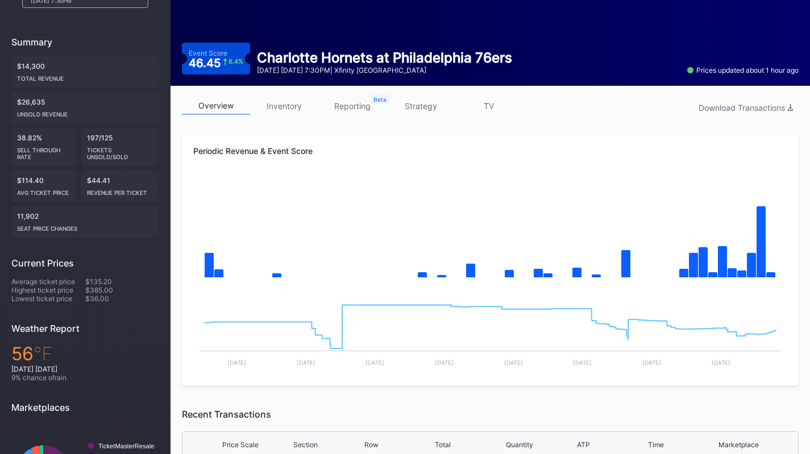
click at [417, 109] on link "strategy" at bounding box center [421, 106] width 68 height 18
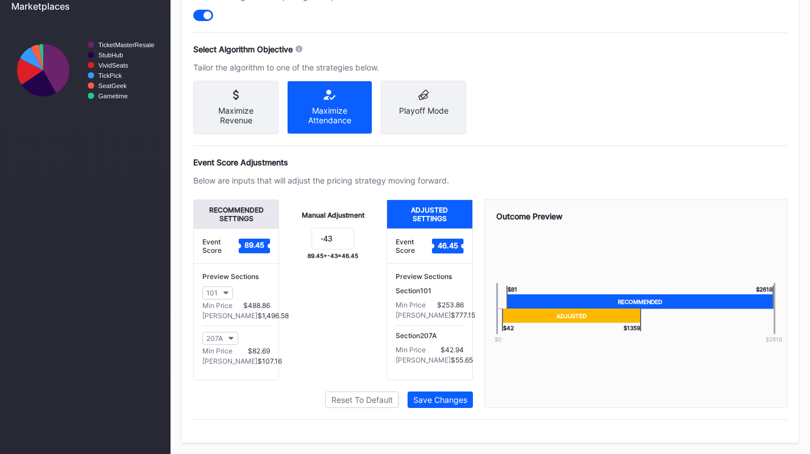
scroll to position [501, 0]
click at [340, 248] on input "-43" at bounding box center [333, 239] width 43 height 22
type input "-45"
click at [439, 399] on div "Save Changes" at bounding box center [440, 400] width 54 height 10
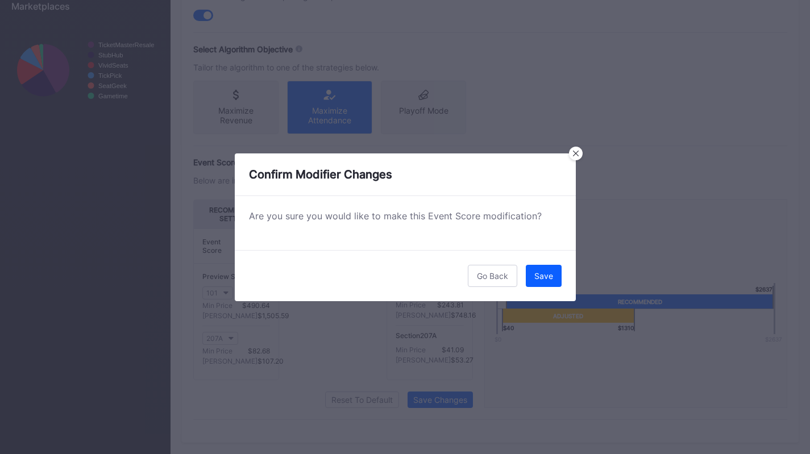
click at [551, 272] on div "Save" at bounding box center [544, 276] width 19 height 10
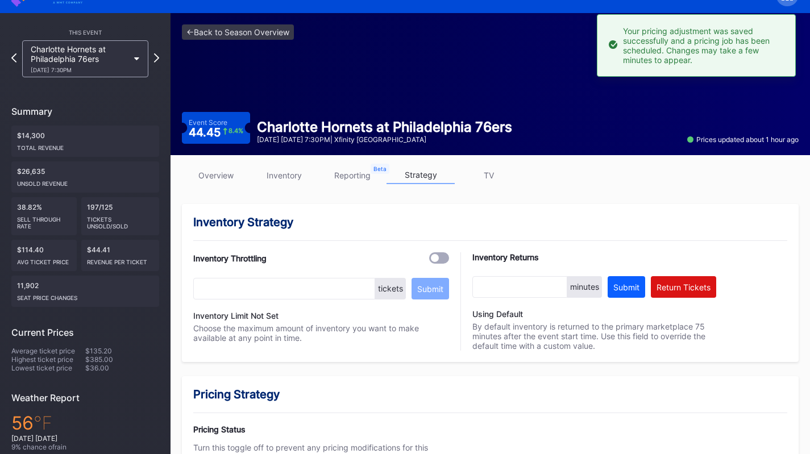
scroll to position [0, 0]
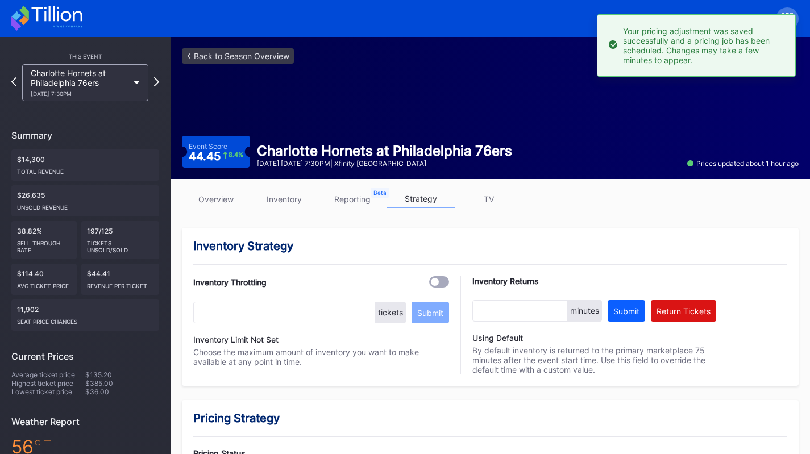
click at [59, 22] on icon at bounding box center [46, 18] width 71 height 25
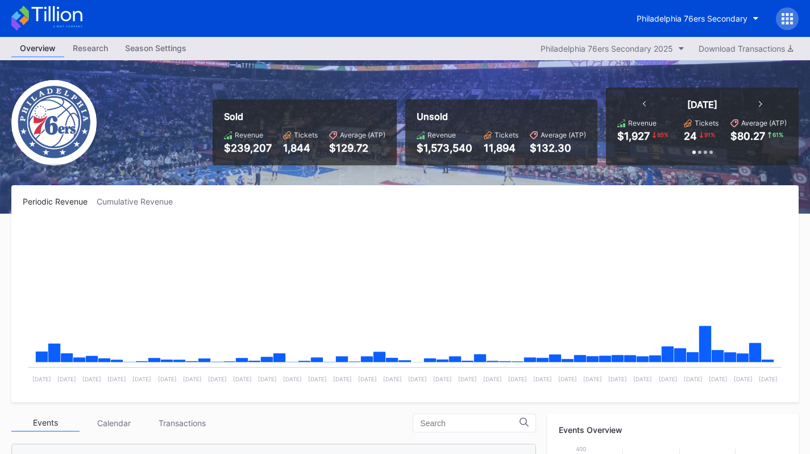
scroll to position [37, 0]
